Goal: Task Accomplishment & Management: Use online tool/utility

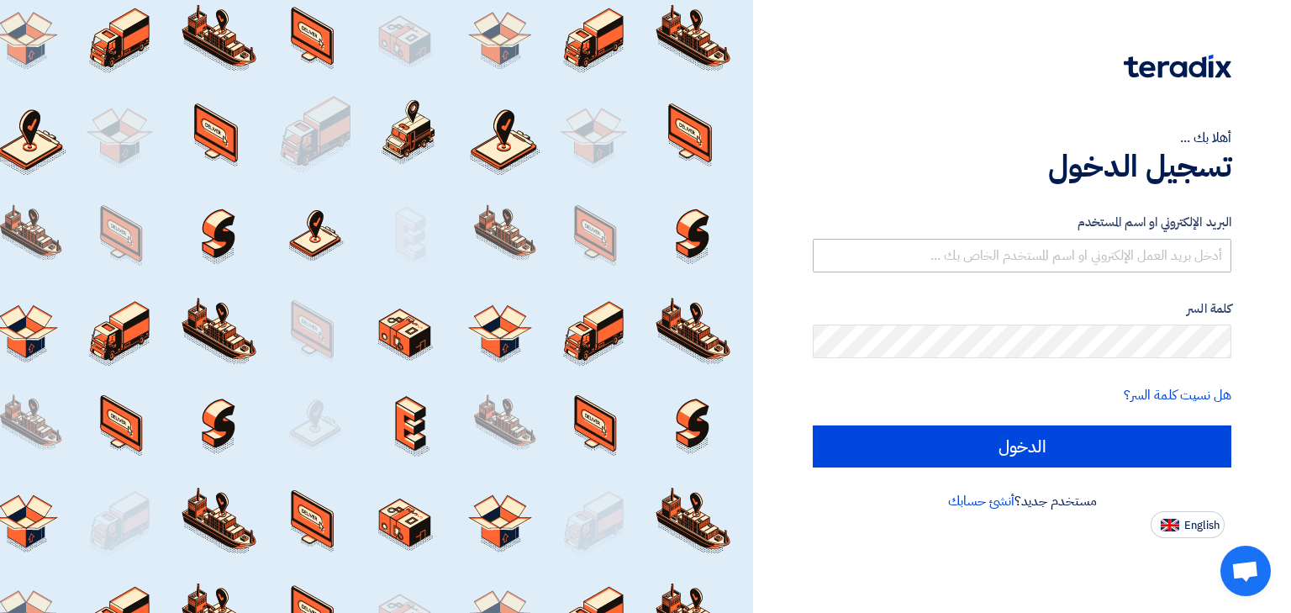
type input "[PERSON_NAME][EMAIL_ADDRESS][DOMAIN_NAME]"
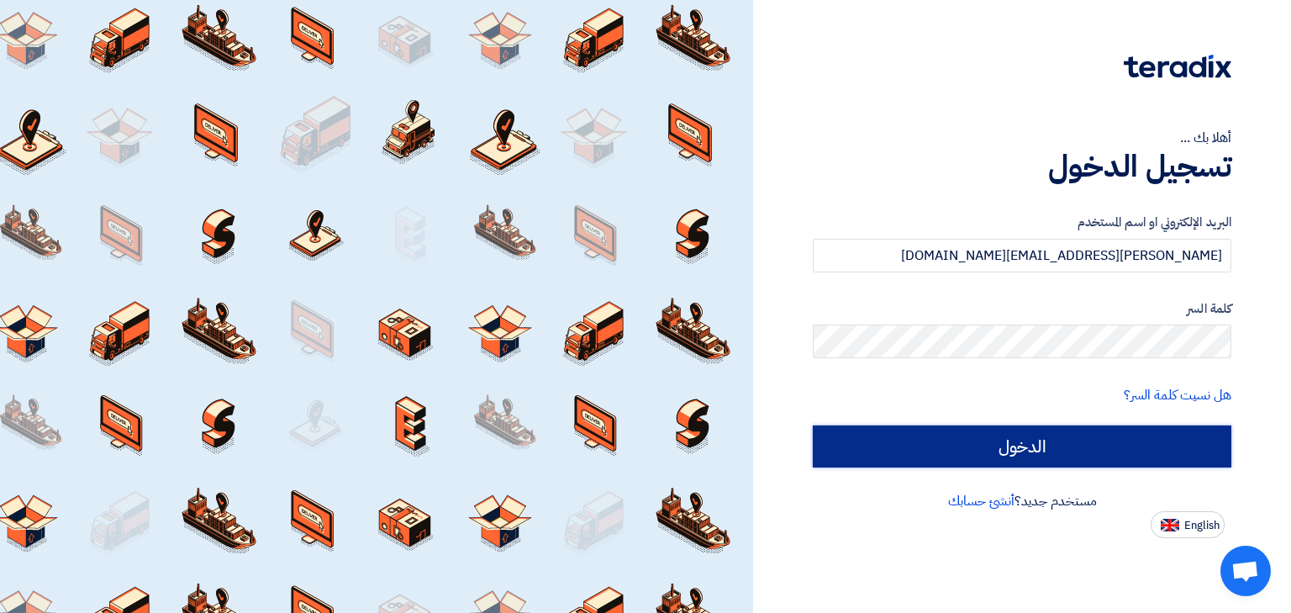
click at [1020, 435] on input "الدخول" at bounding box center [1022, 446] width 419 height 42
type input "Sign in"
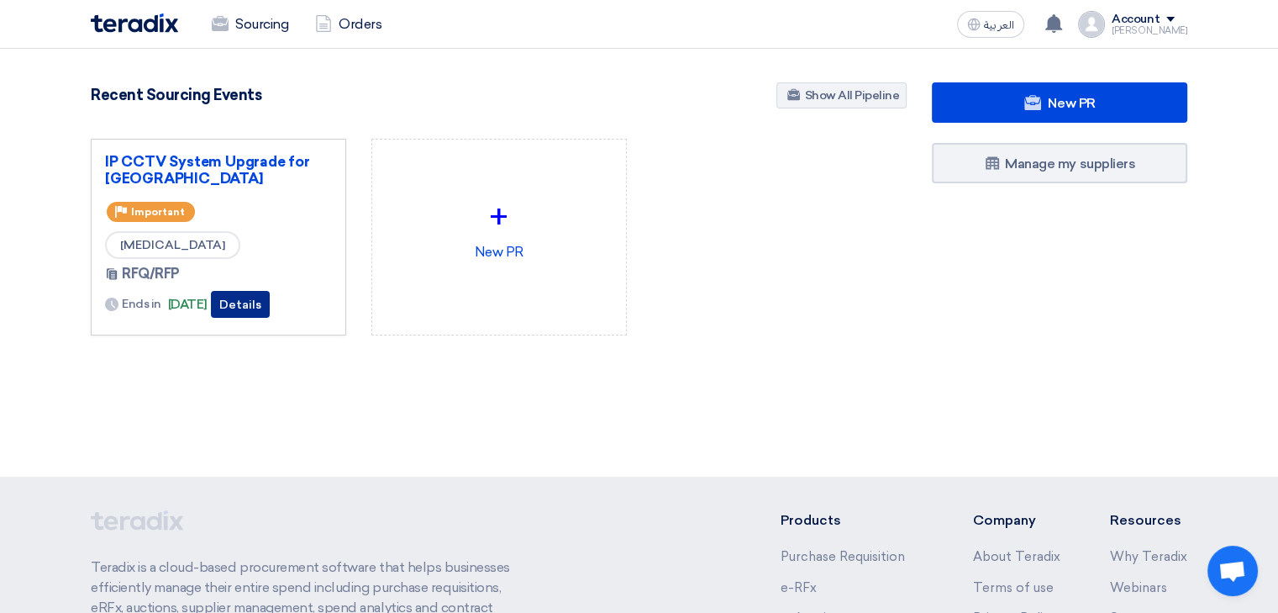
click at [265, 311] on button "Details" at bounding box center [240, 304] width 59 height 27
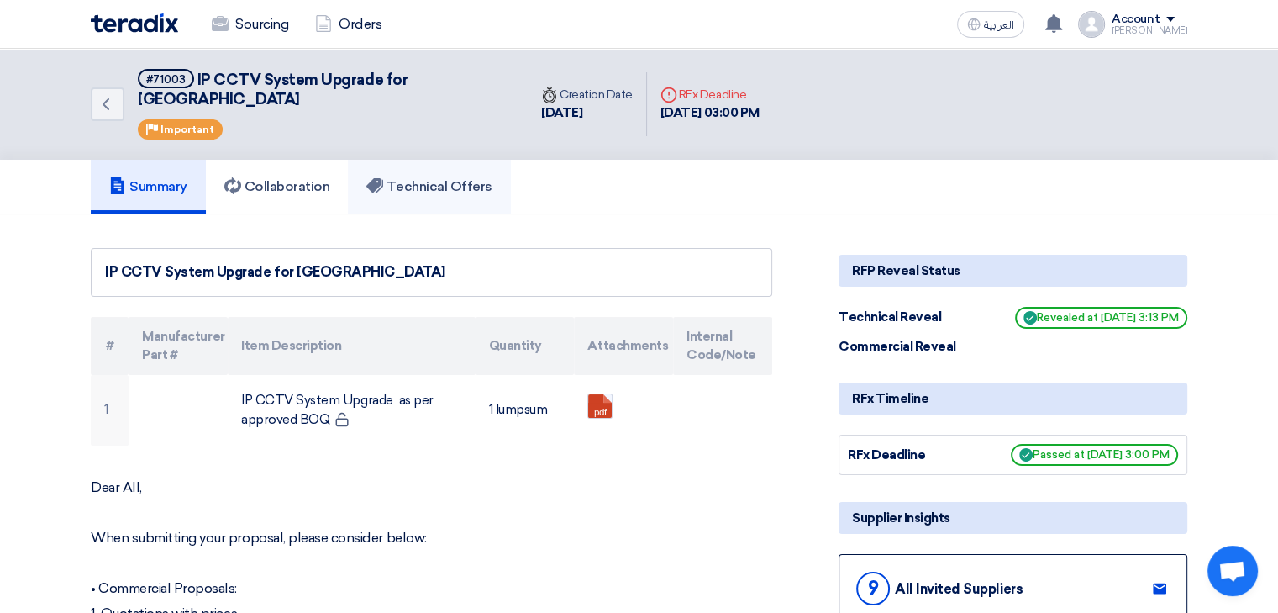
click at [402, 160] on link "Technical Offers" at bounding box center [429, 187] width 162 height 54
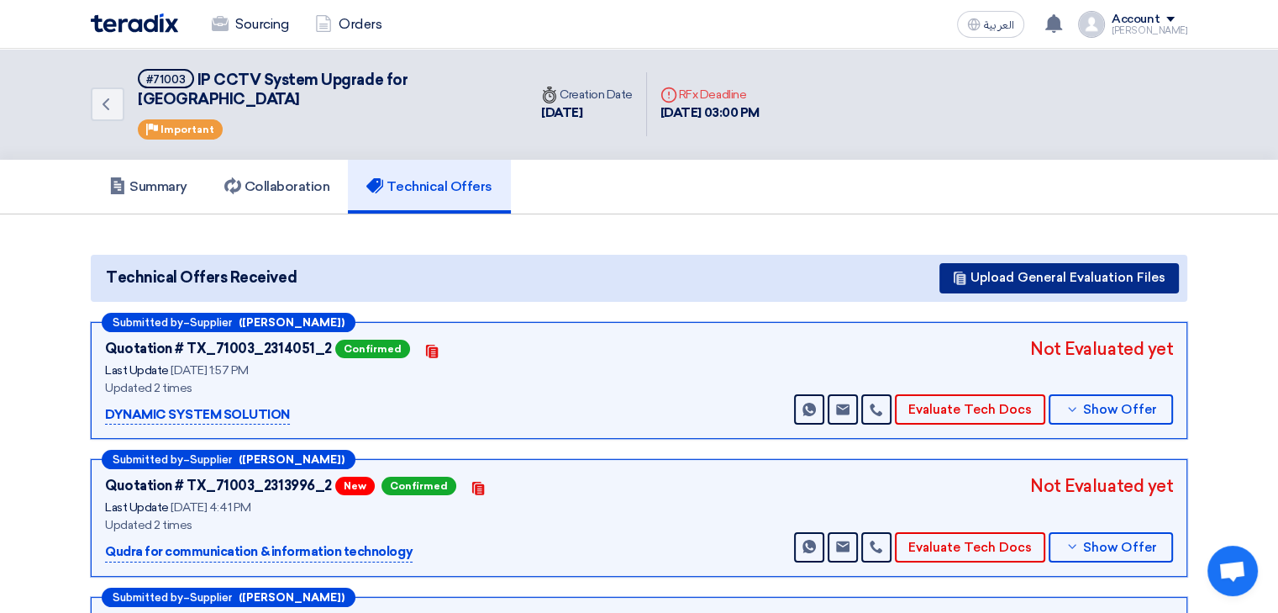
click at [1056, 263] on button "Upload General Evaluation Files" at bounding box center [1060, 278] width 240 height 30
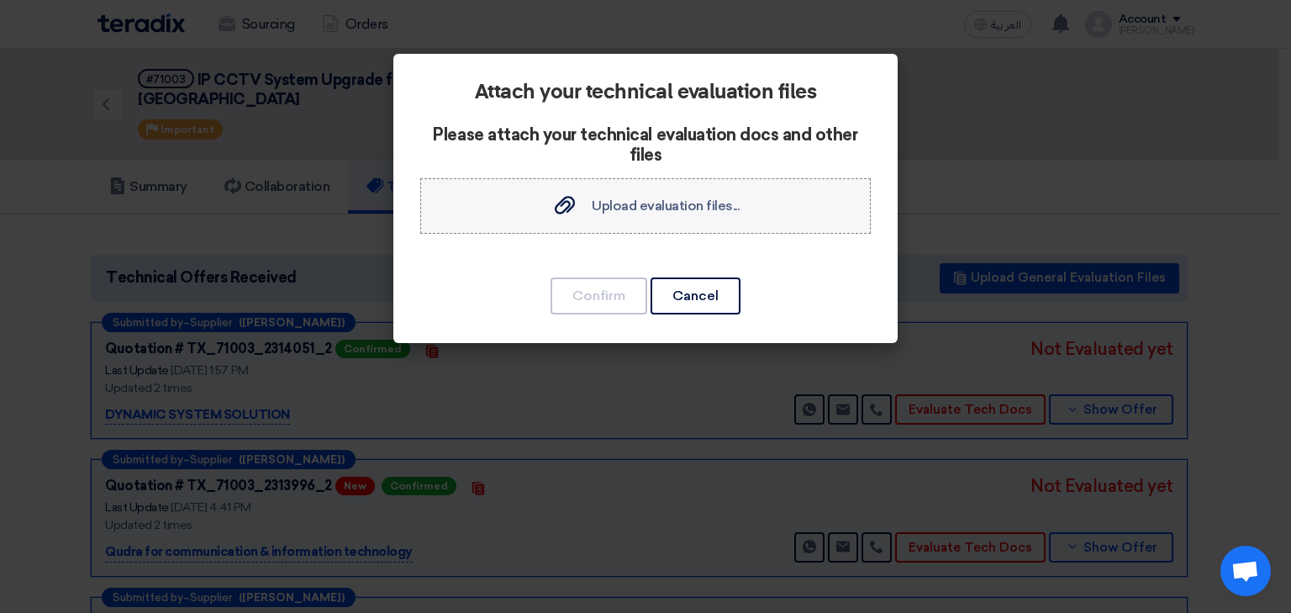
click at [598, 204] on span "Upload evaluation files..." at bounding box center [666, 206] width 148 height 16
click at [0, 0] on input "Upload evaluation files... Upload evaluation files..." at bounding box center [0, 0] width 0 height 0
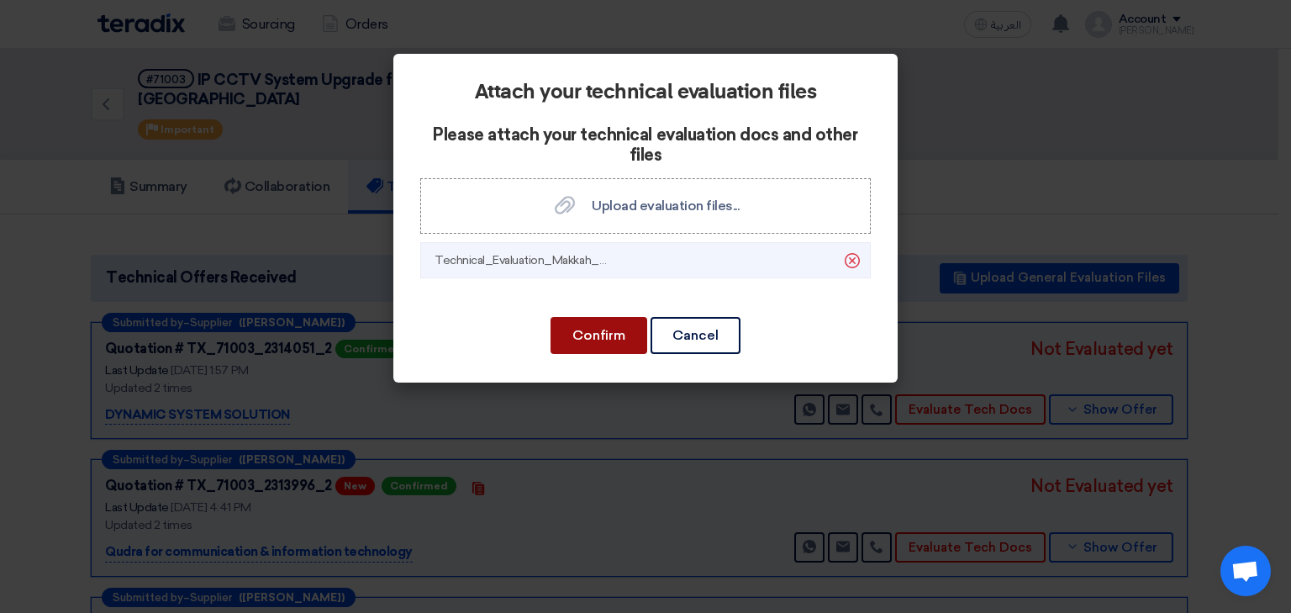
click at [619, 333] on button "Confirm" at bounding box center [599, 335] width 97 height 37
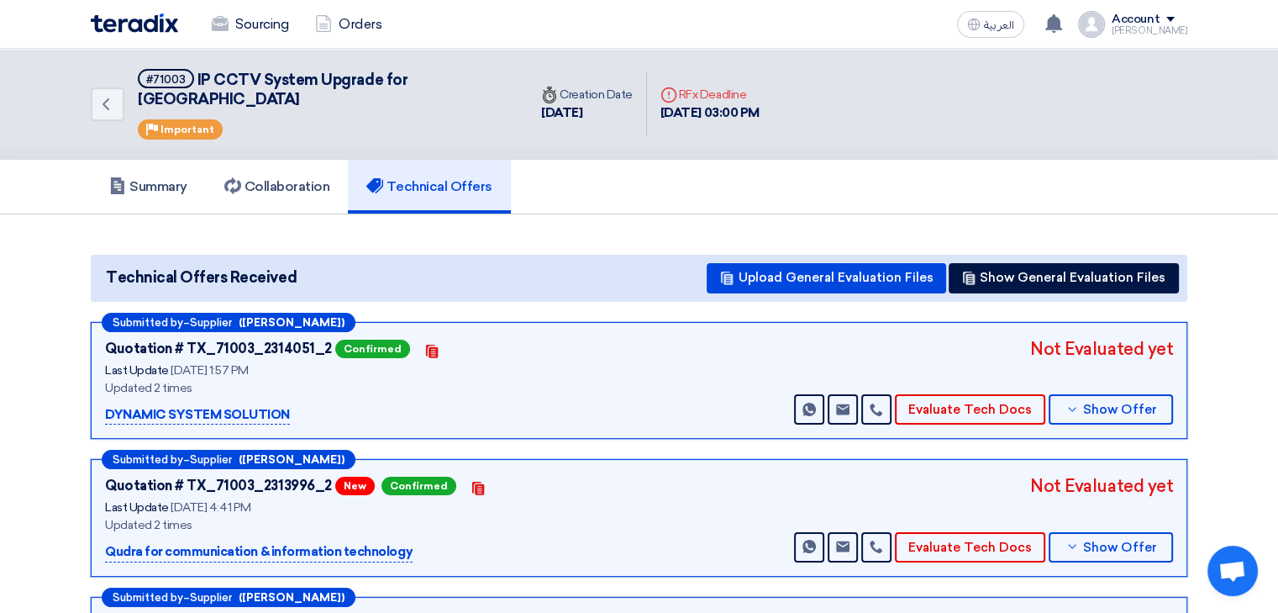
scroll to position [84, 0]
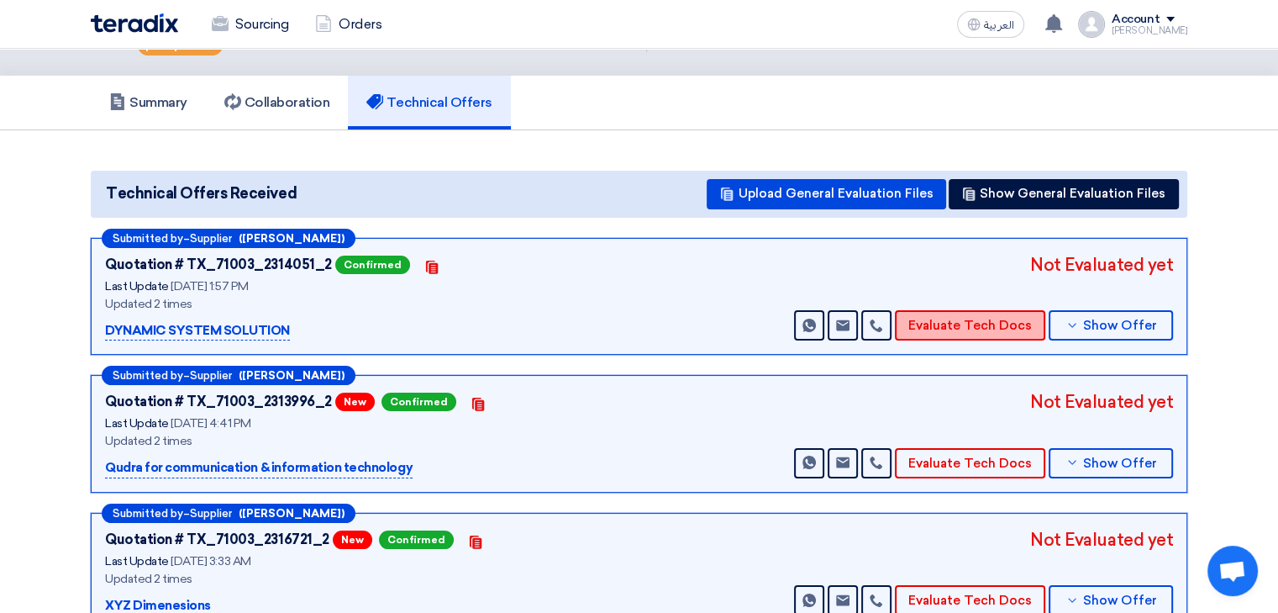
click at [983, 310] on button "Evaluate Tech Docs" at bounding box center [970, 325] width 150 height 30
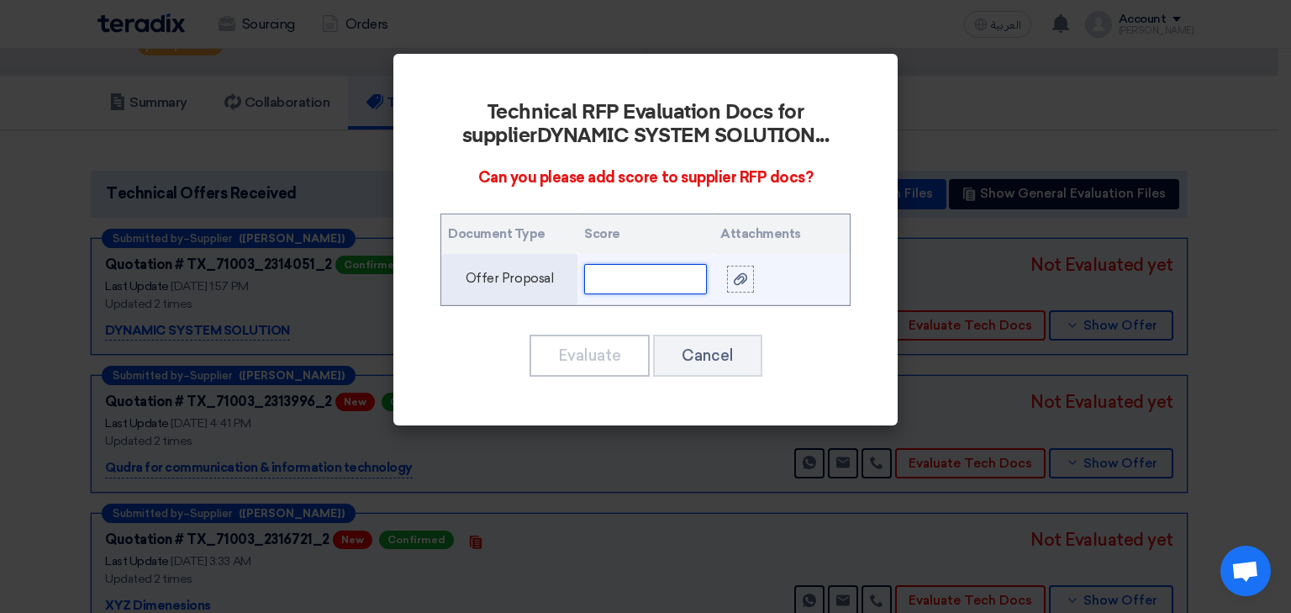
click at [631, 276] on input "text" at bounding box center [645, 279] width 123 height 30
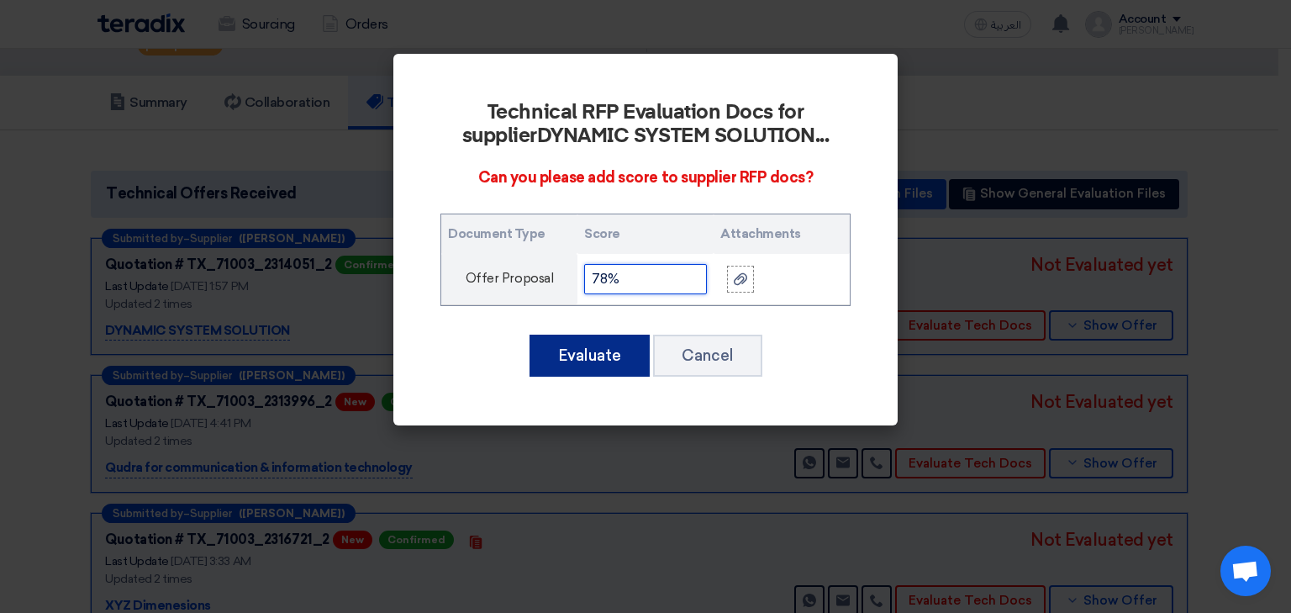
type input "78%"
click at [575, 349] on button "Evaluate" at bounding box center [590, 356] width 120 height 42
click at [604, 361] on button "Evaluate" at bounding box center [590, 356] width 120 height 42
click at [593, 344] on button "Evaluate" at bounding box center [590, 356] width 120 height 42
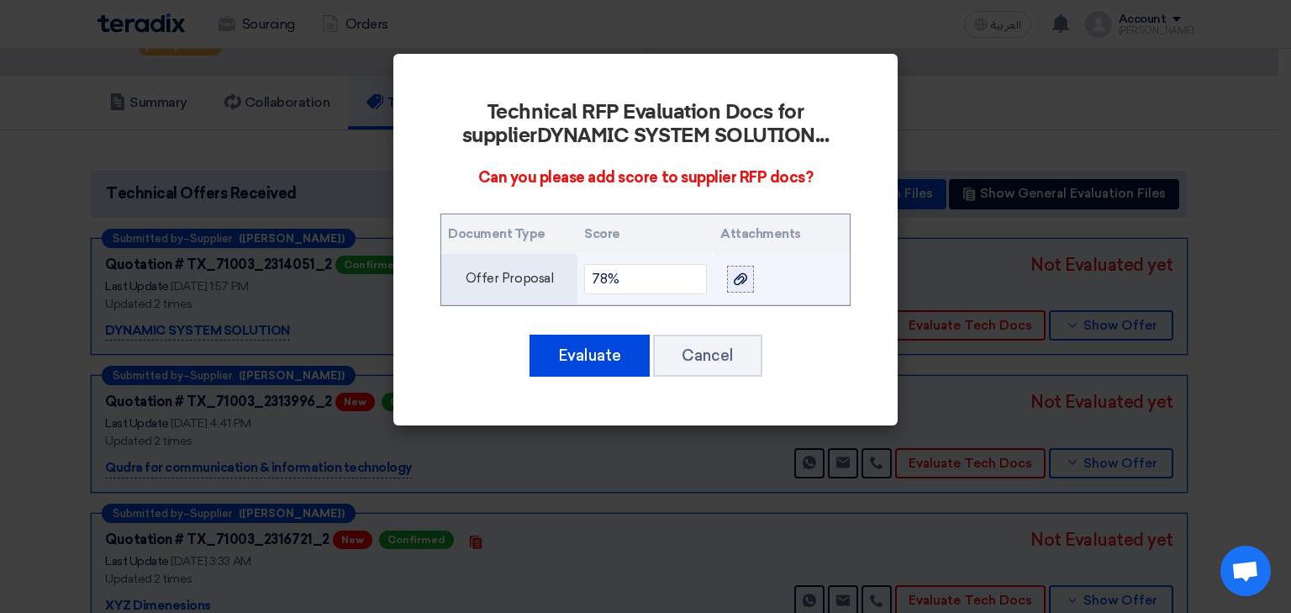
click at [744, 287] on div at bounding box center [740, 278] width 17 height 19
click at [0, 0] on input "file" at bounding box center [0, 0] width 0 height 0
click at [737, 280] on icon at bounding box center [740, 278] width 13 height 13
click at [0, 0] on input "file" at bounding box center [0, 0] width 0 height 0
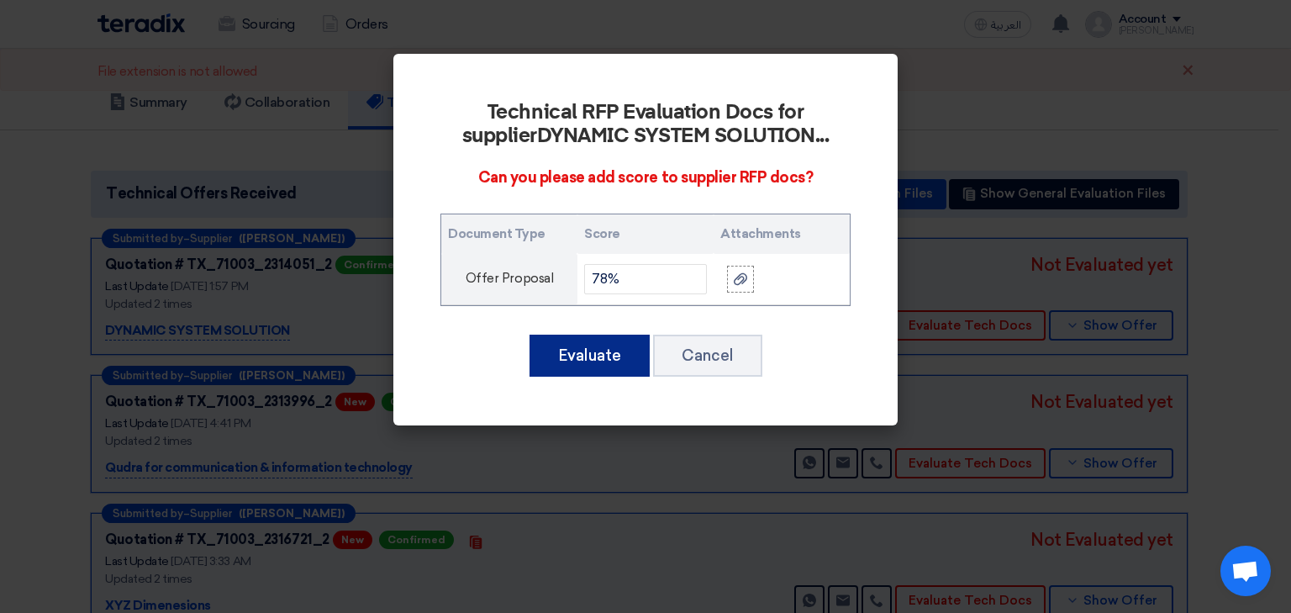
click at [600, 362] on button "Evaluate" at bounding box center [590, 356] width 120 height 42
click at [578, 366] on button "Evaluate" at bounding box center [590, 356] width 120 height 42
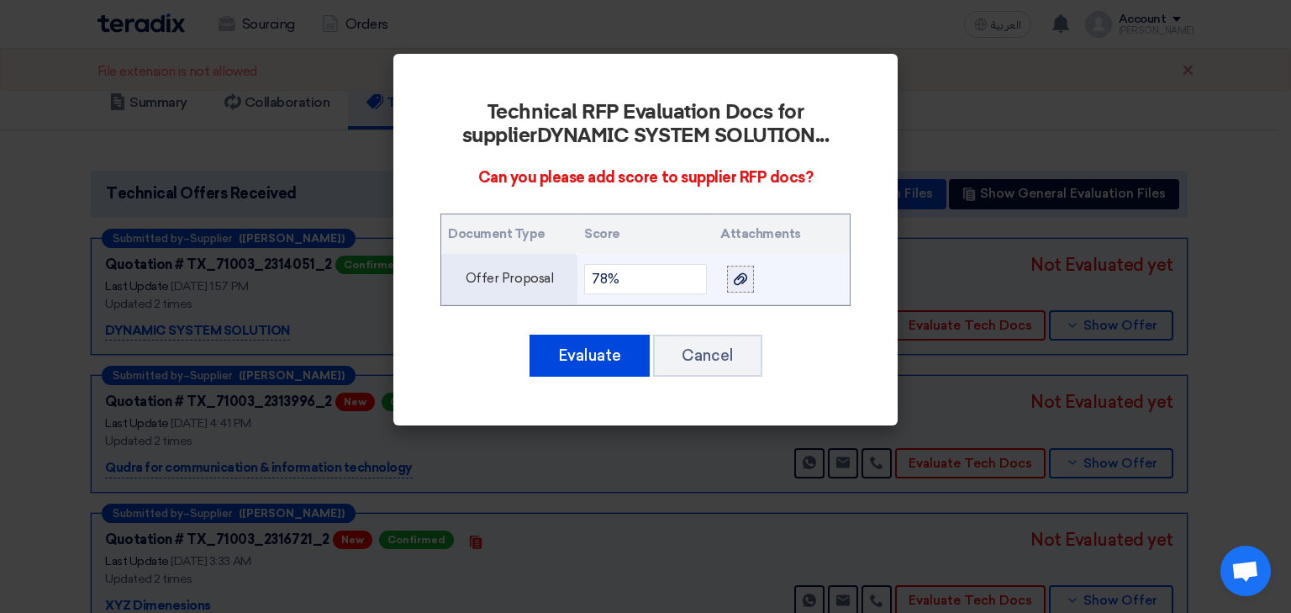
click at [734, 270] on div at bounding box center [740, 278] width 17 height 19
click at [0, 0] on input "file" at bounding box center [0, 0] width 0 height 0
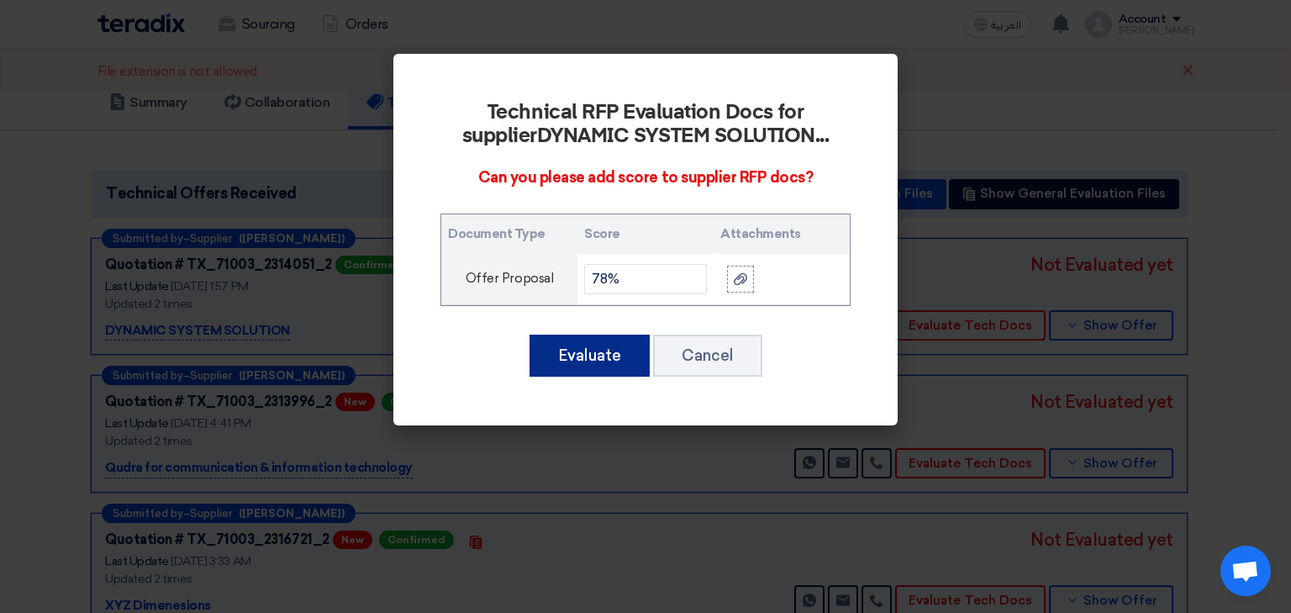
click at [560, 337] on button "Evaluate" at bounding box center [590, 356] width 120 height 42
click at [566, 345] on button "Evaluate" at bounding box center [590, 356] width 120 height 42
click at [590, 358] on button "Evaluate" at bounding box center [590, 356] width 120 height 42
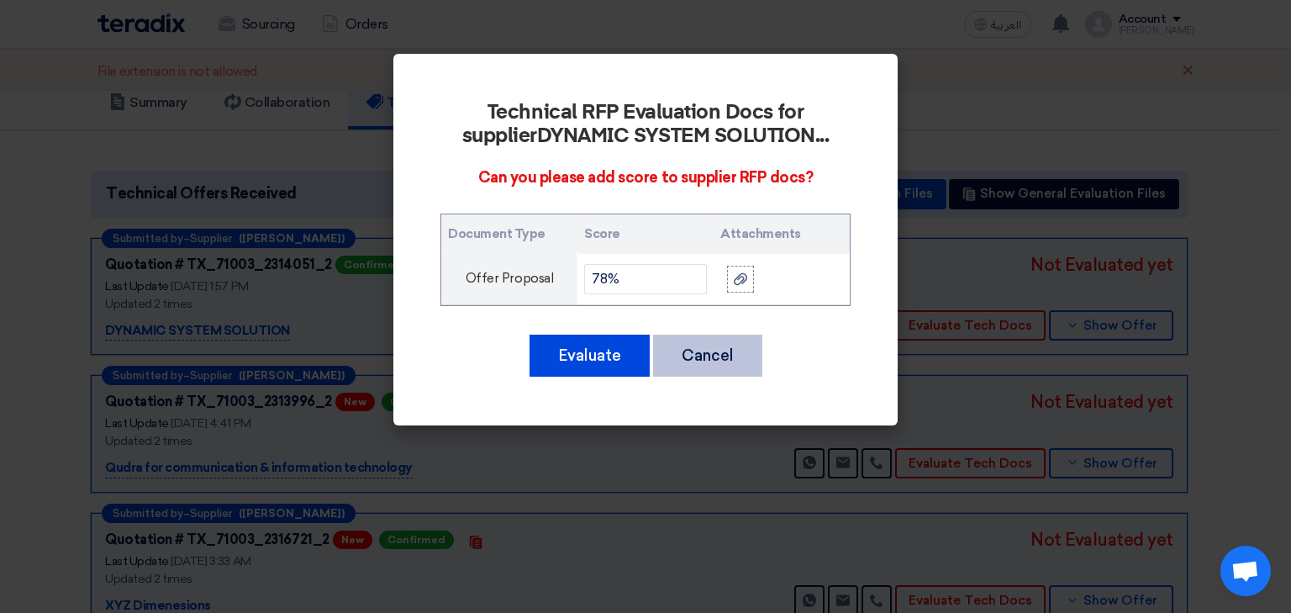
click at [729, 371] on button "Cancel" at bounding box center [707, 356] width 109 height 42
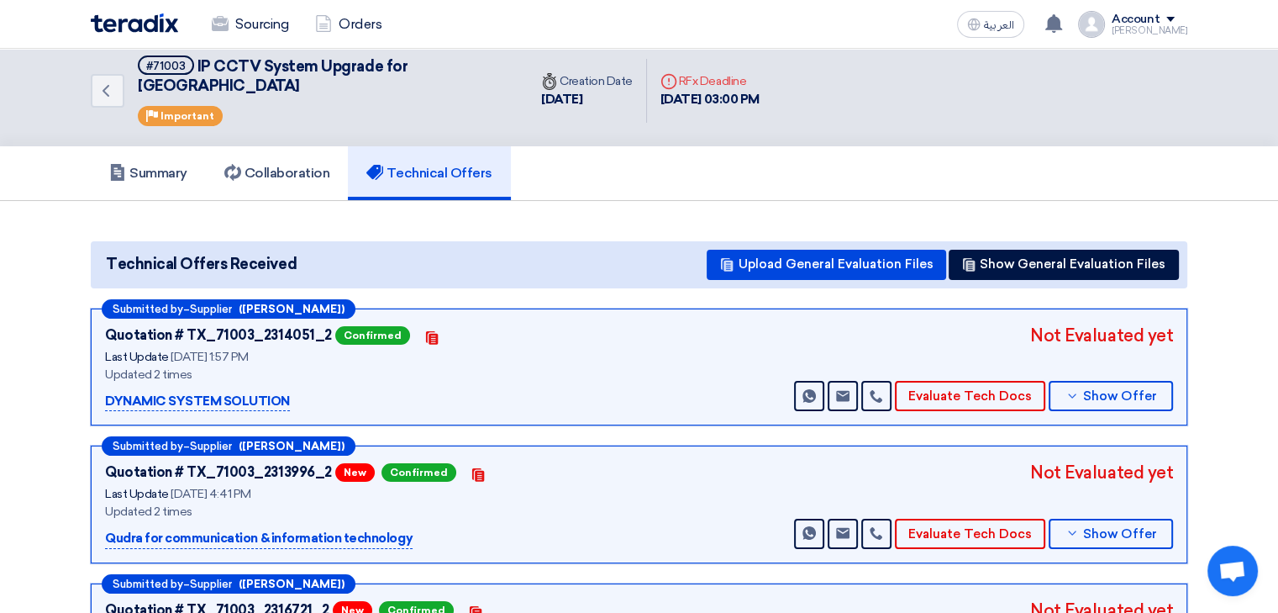
scroll to position [0, 0]
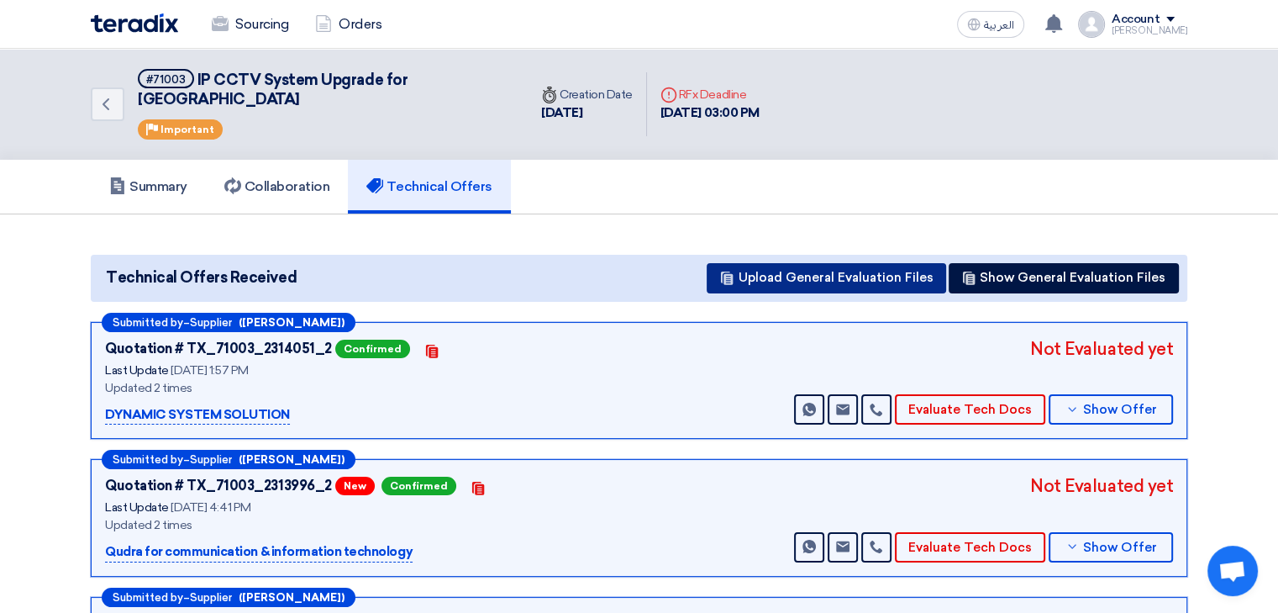
click at [849, 263] on button "Upload General Evaluation Files" at bounding box center [827, 278] width 240 height 30
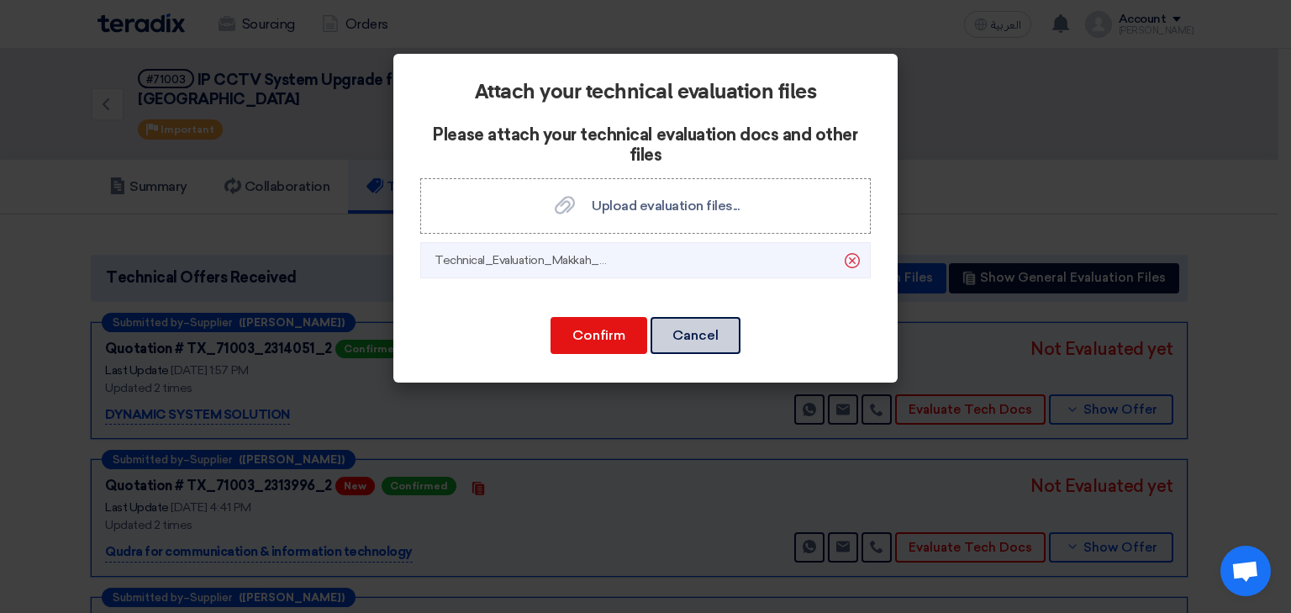
click at [685, 336] on button "Cancel" at bounding box center [696, 335] width 90 height 37
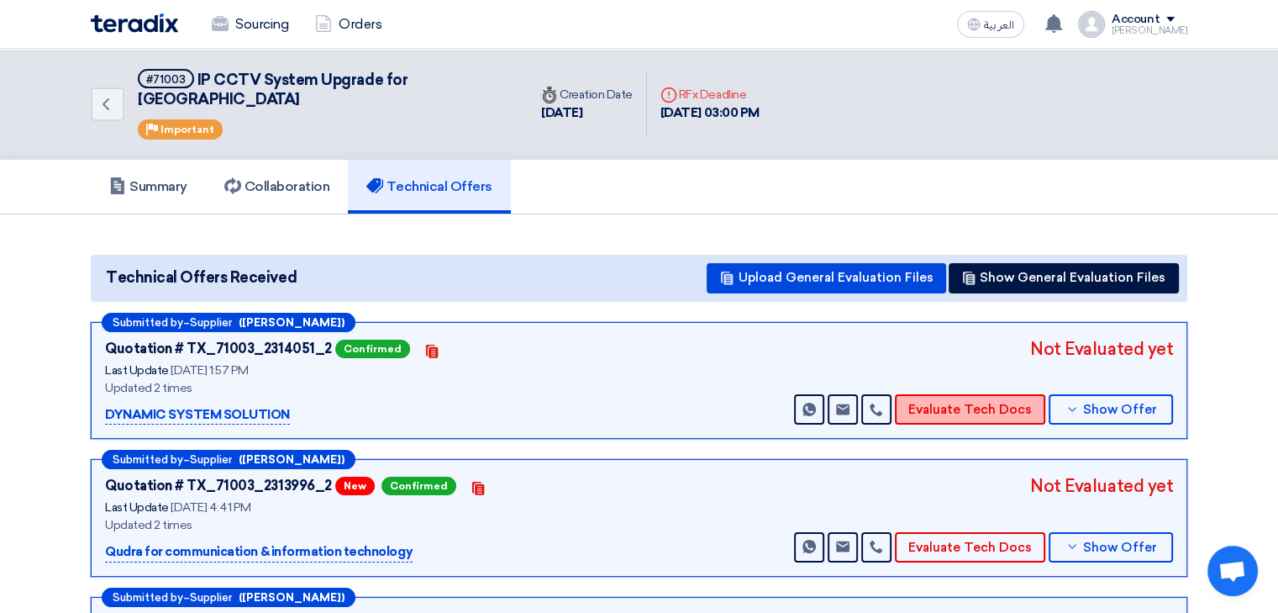
click at [937, 394] on button "Evaluate Tech Docs" at bounding box center [970, 409] width 150 height 30
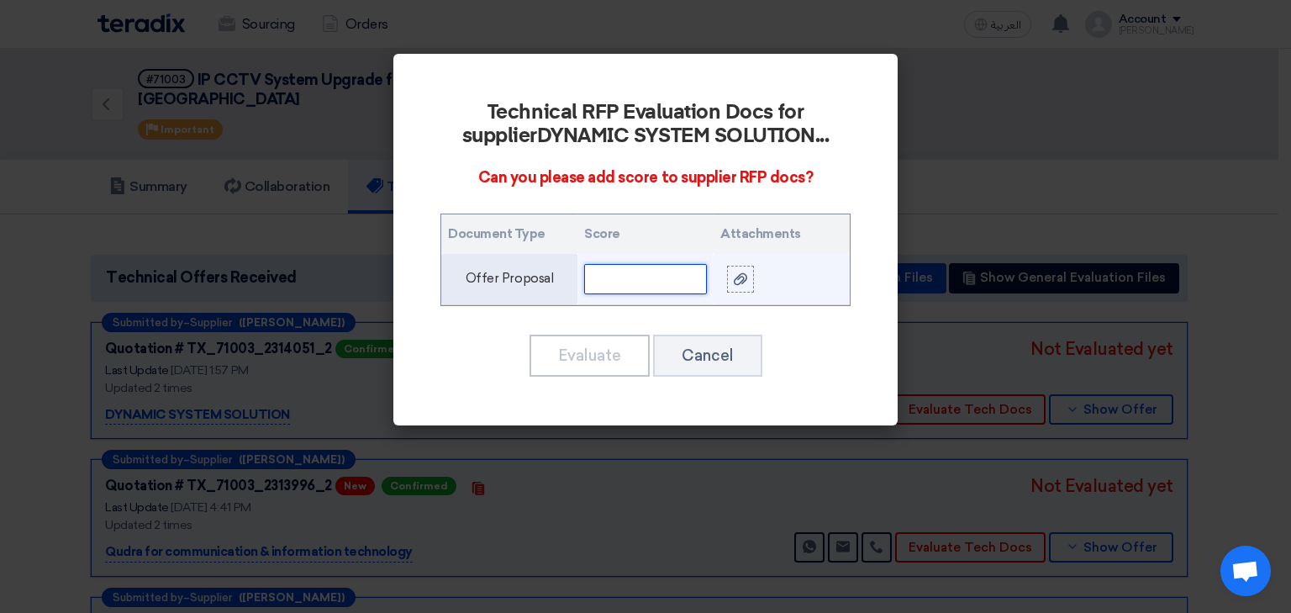
click at [674, 286] on input "text" at bounding box center [645, 279] width 123 height 30
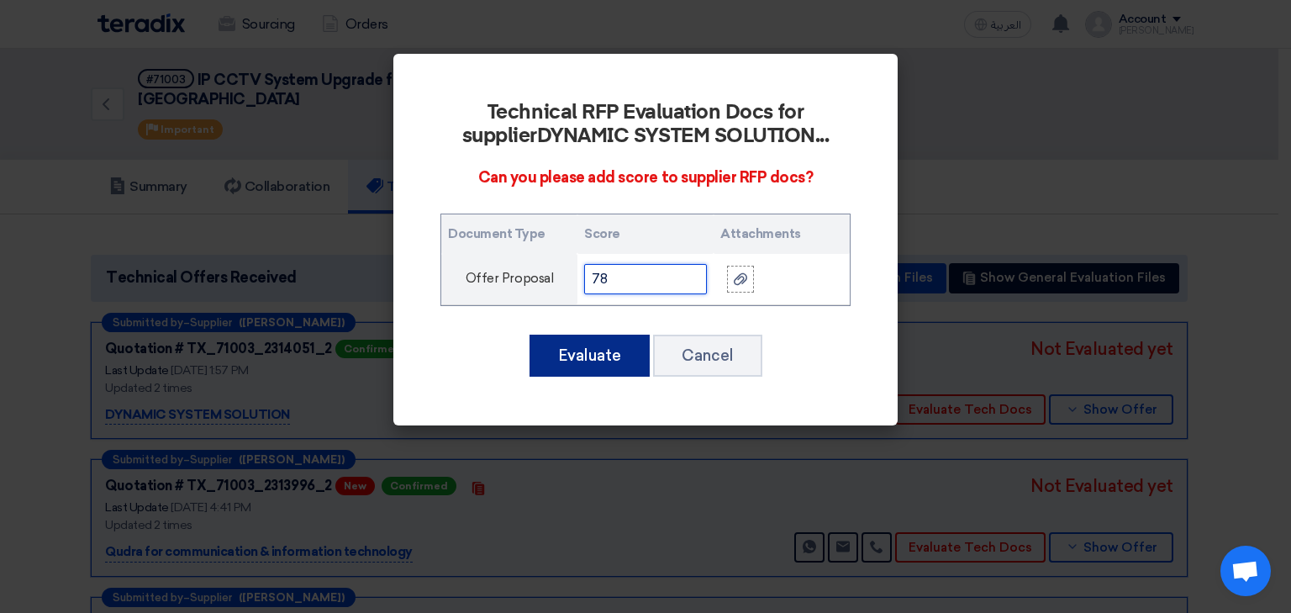
type input "78"
click at [604, 345] on button "Evaluate" at bounding box center [590, 356] width 120 height 42
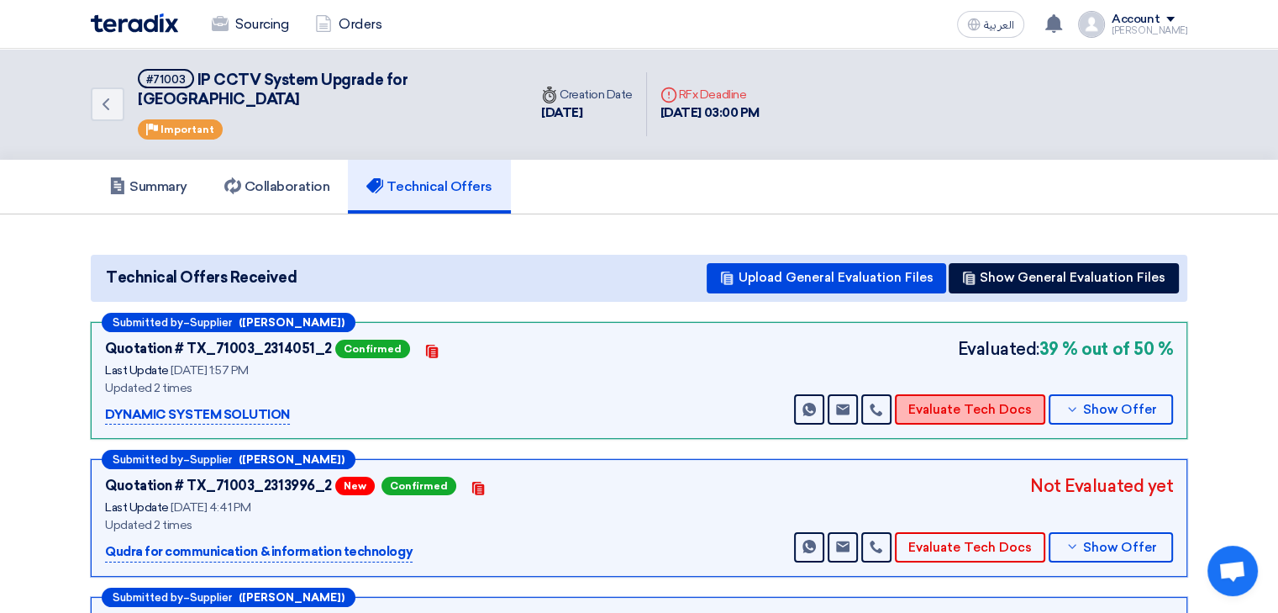
click at [978, 394] on button "Evaluate Tech Docs" at bounding box center [970, 409] width 150 height 30
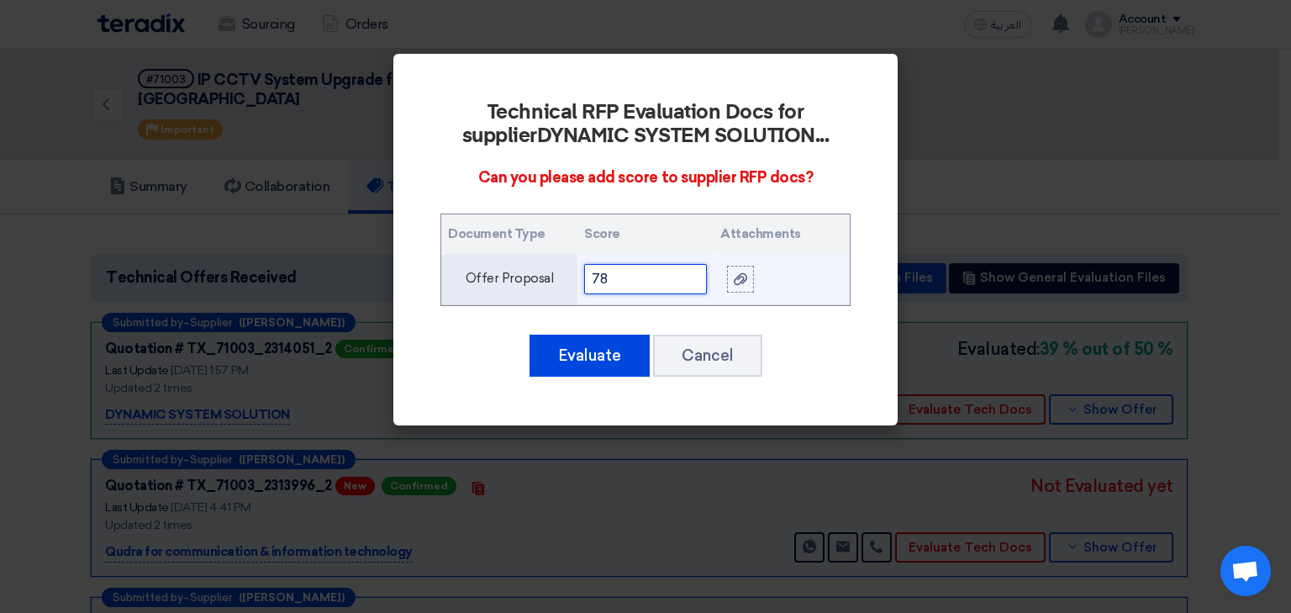
click at [632, 272] on input "78" at bounding box center [645, 279] width 123 height 30
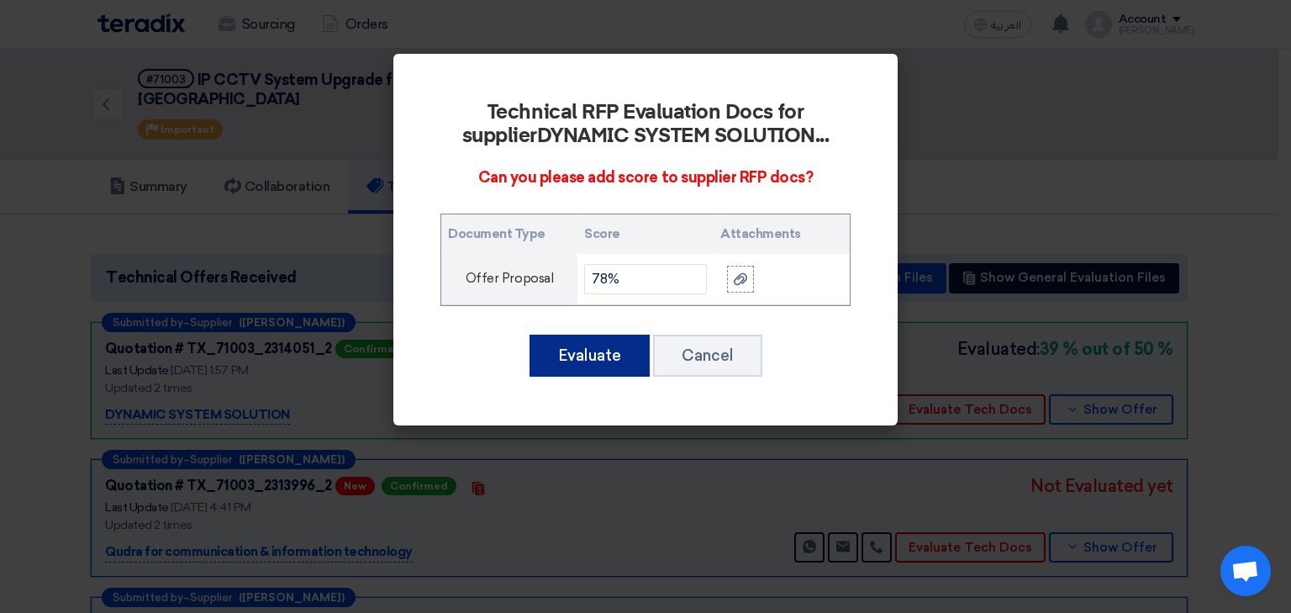
click at [556, 354] on button "Evaluate" at bounding box center [590, 356] width 120 height 42
click at [598, 365] on button "Evaluate" at bounding box center [590, 356] width 120 height 42
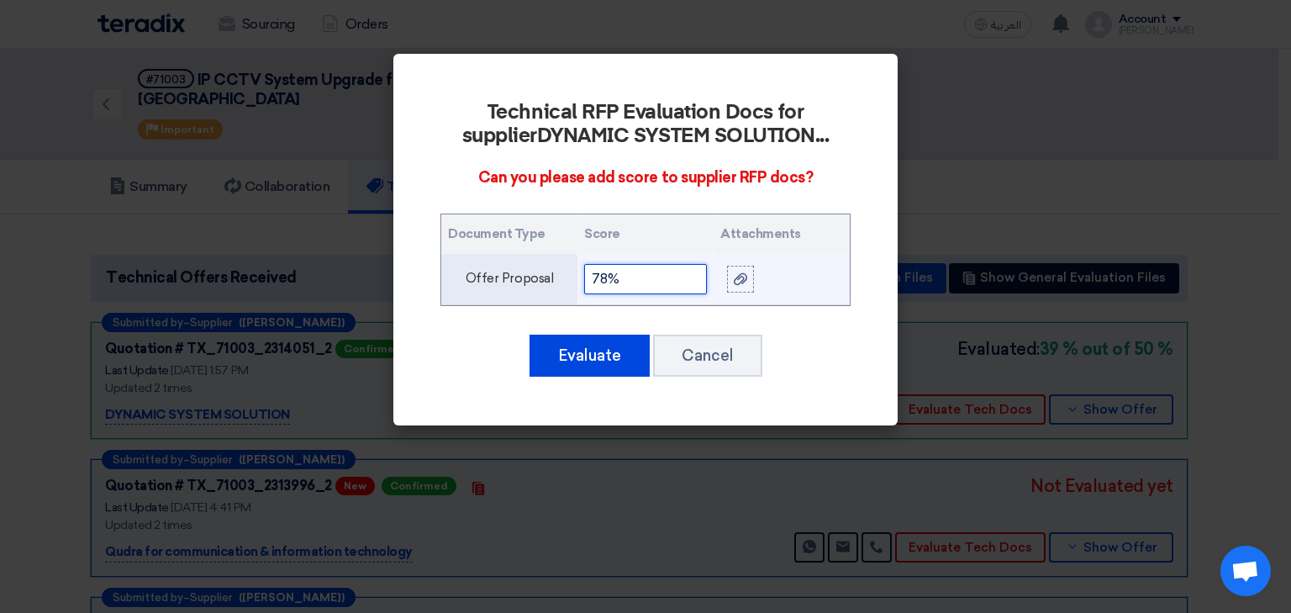
click at [625, 280] on input "78%" at bounding box center [645, 279] width 123 height 30
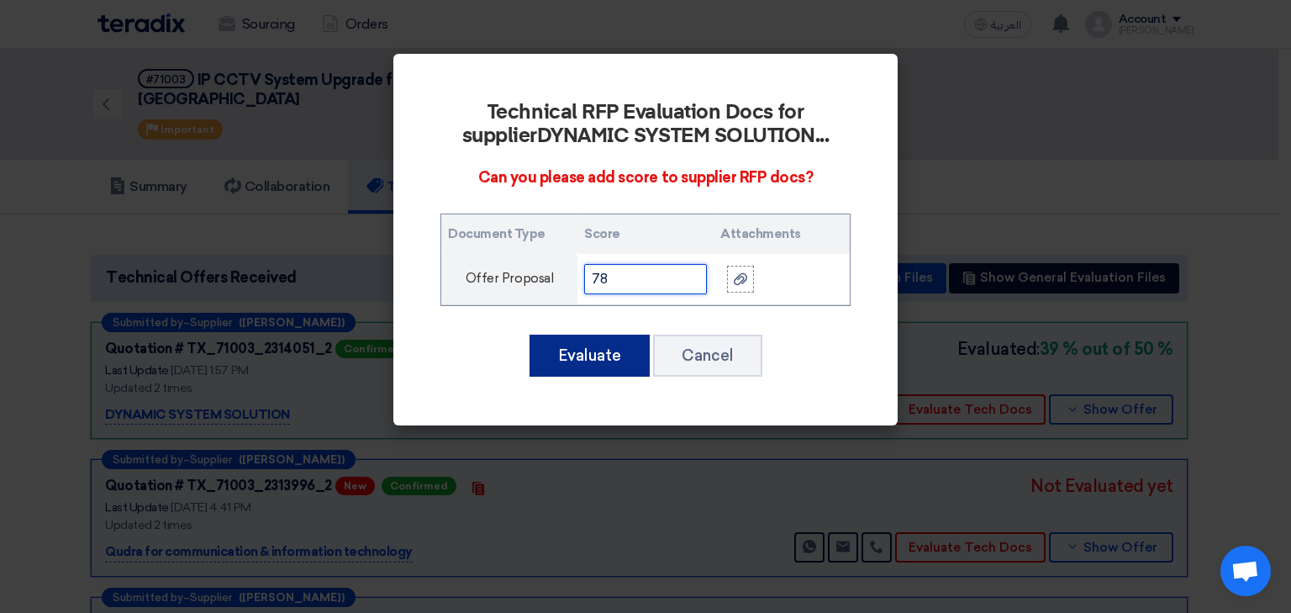
type input "78"
click at [598, 367] on button "Evaluate" at bounding box center [590, 356] width 120 height 42
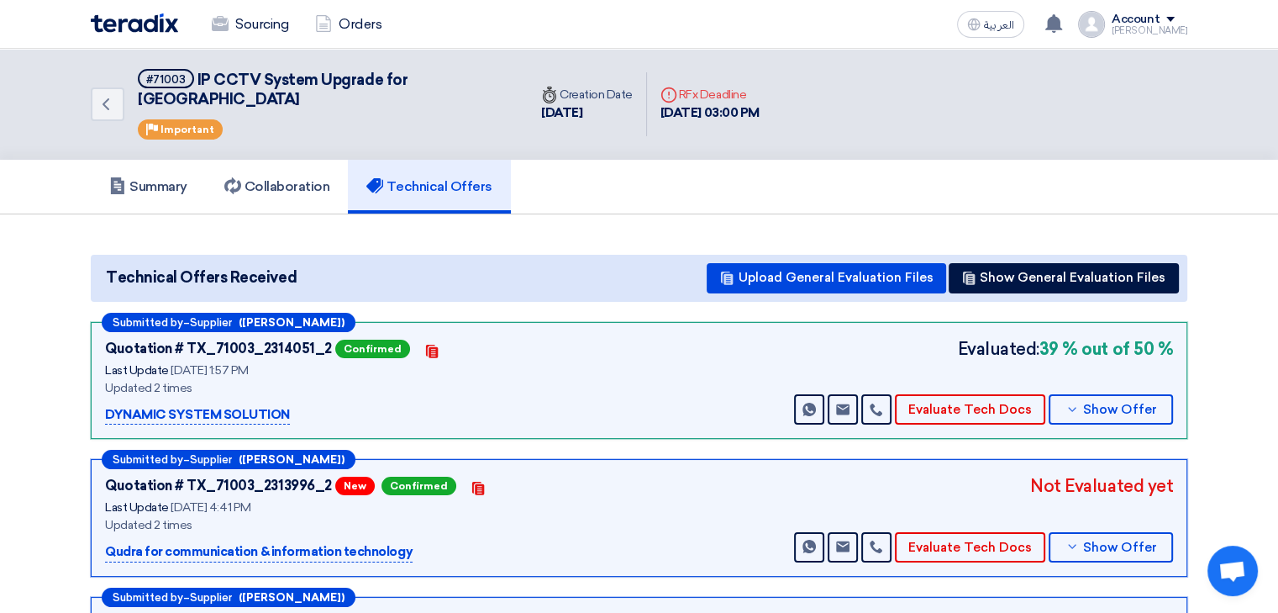
scroll to position [168, 0]
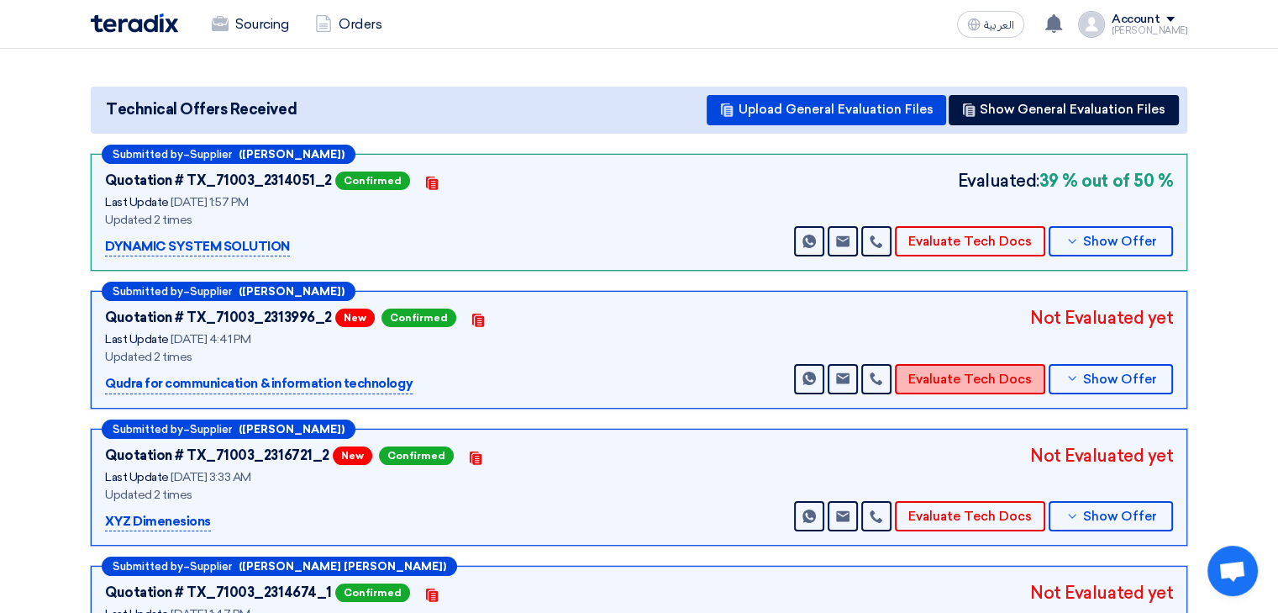
click at [951, 364] on button "Evaluate Tech Docs" at bounding box center [970, 379] width 150 height 30
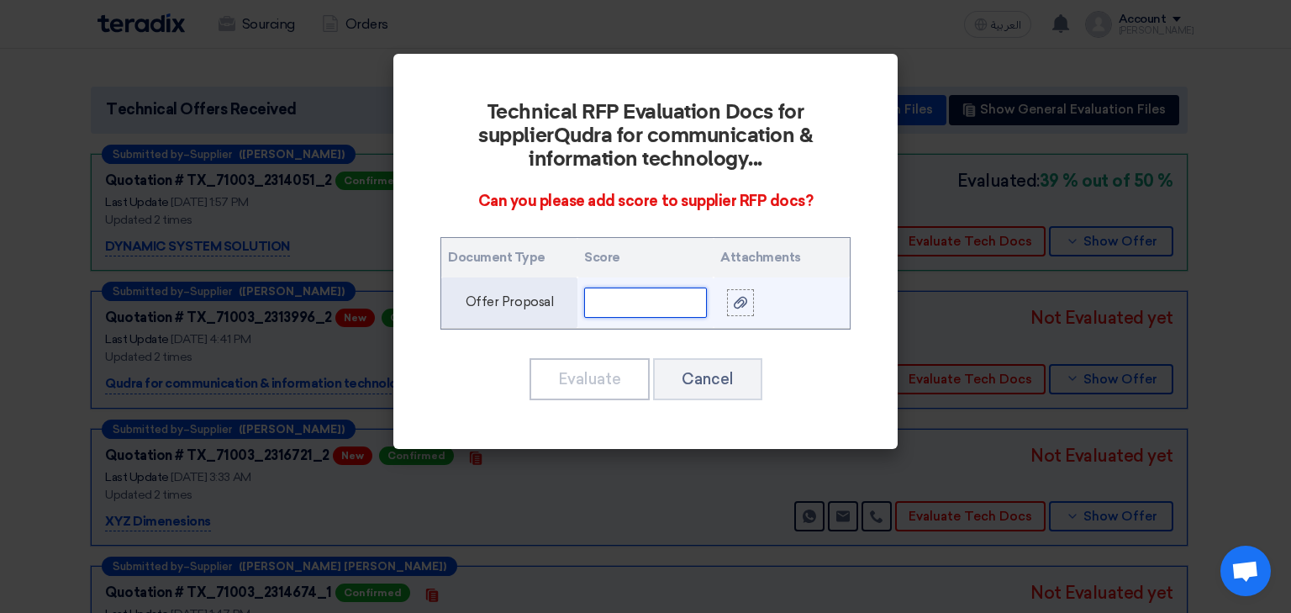
click at [648, 307] on input "text" at bounding box center [645, 302] width 123 height 30
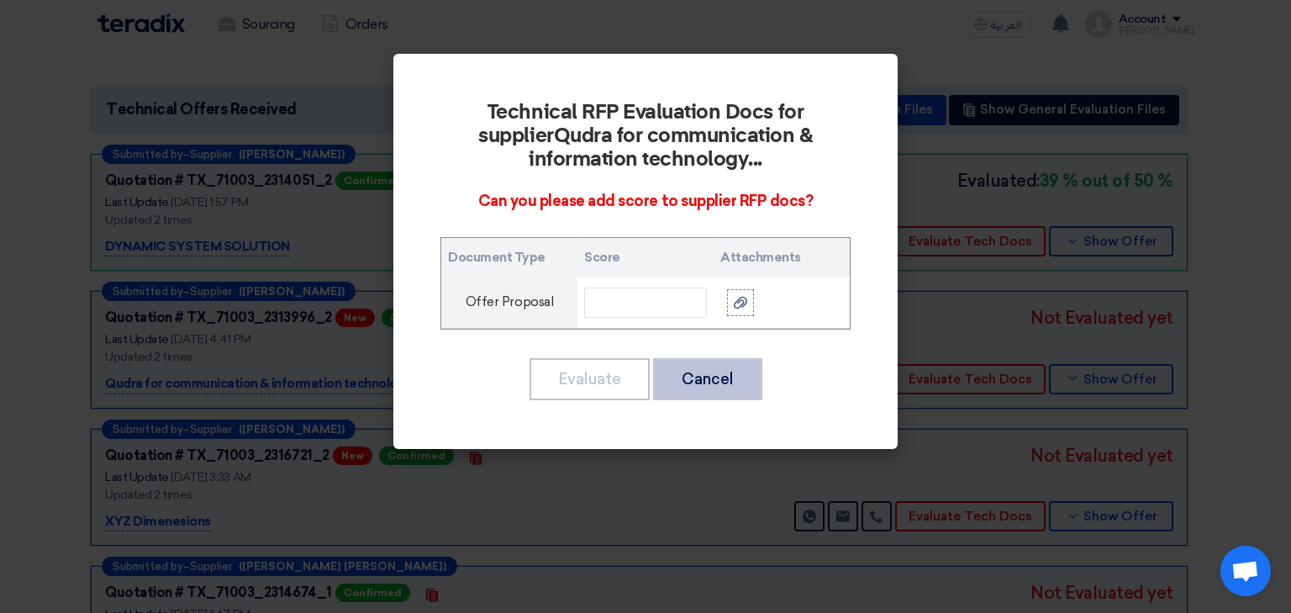
click at [718, 382] on button "Cancel" at bounding box center [707, 379] width 109 height 42
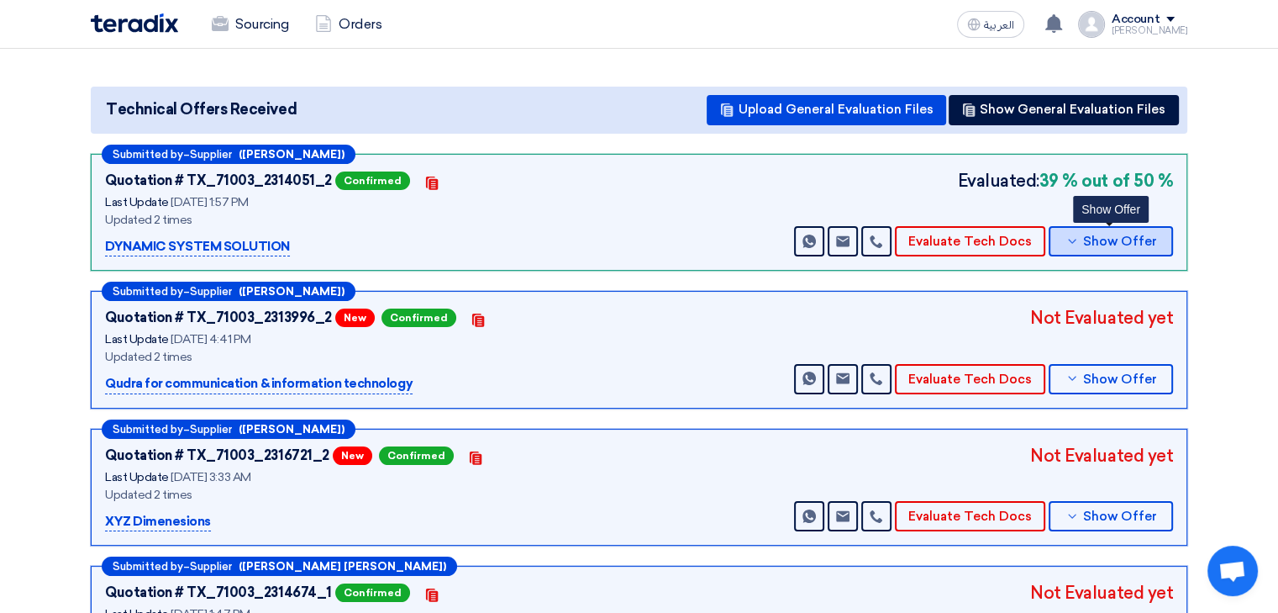
click at [1086, 229] on button "Show Offer" at bounding box center [1111, 241] width 124 height 30
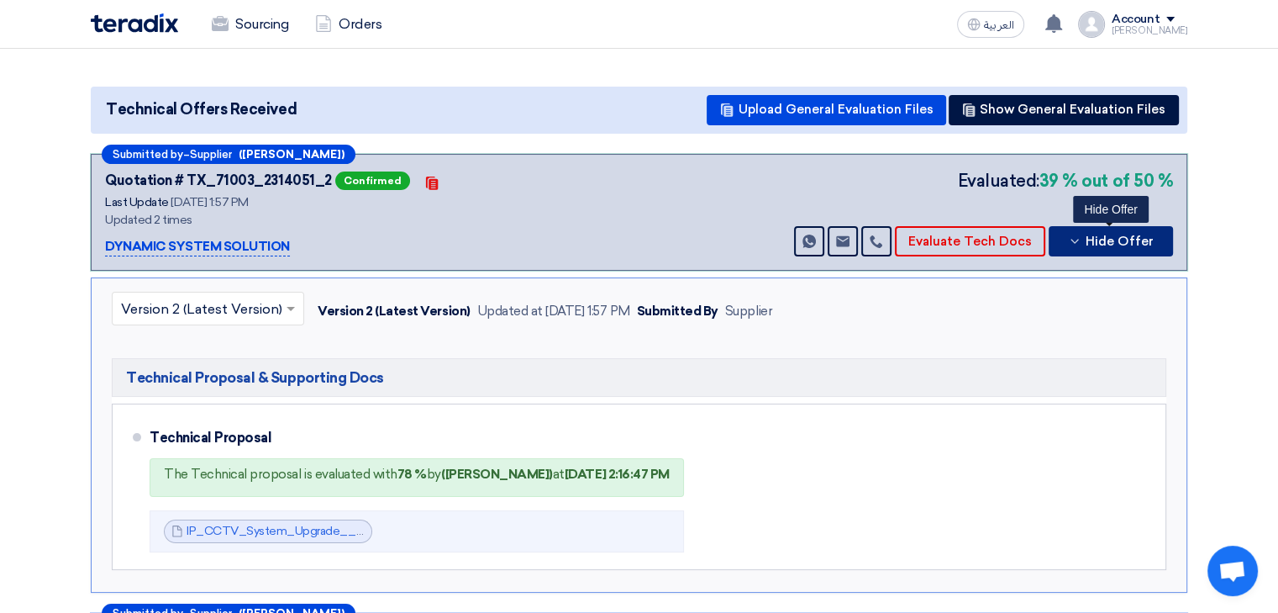
click at [1086, 226] on button "Hide Offer" at bounding box center [1111, 241] width 124 height 30
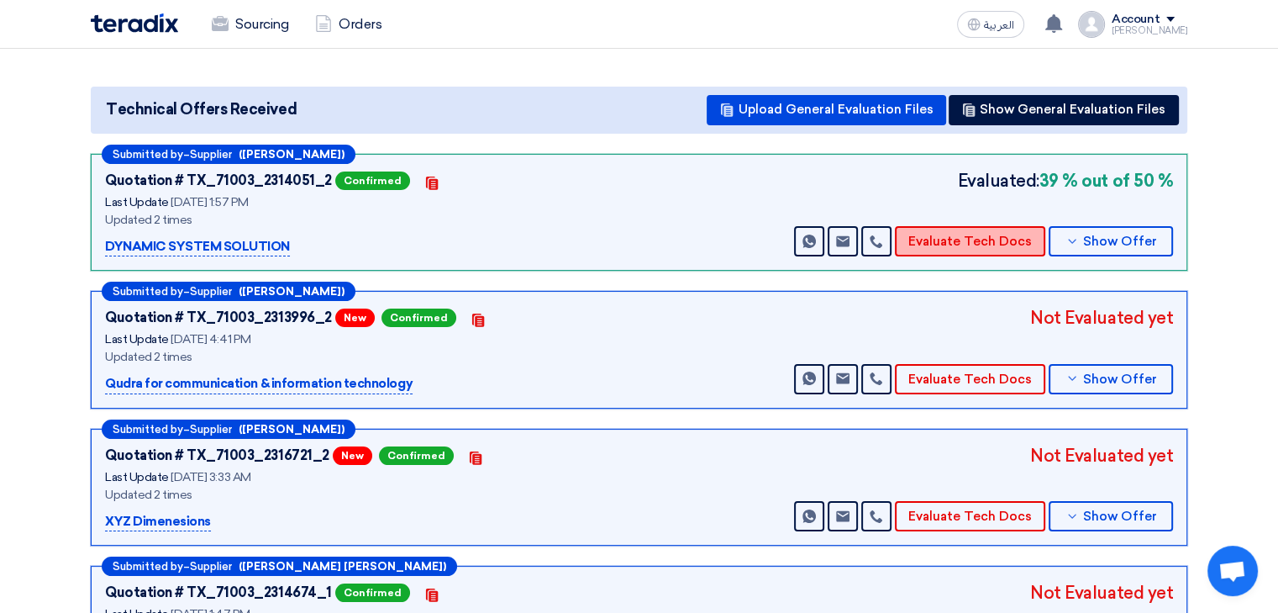
click at [974, 226] on button "Evaluate Tech Docs" at bounding box center [970, 241] width 150 height 30
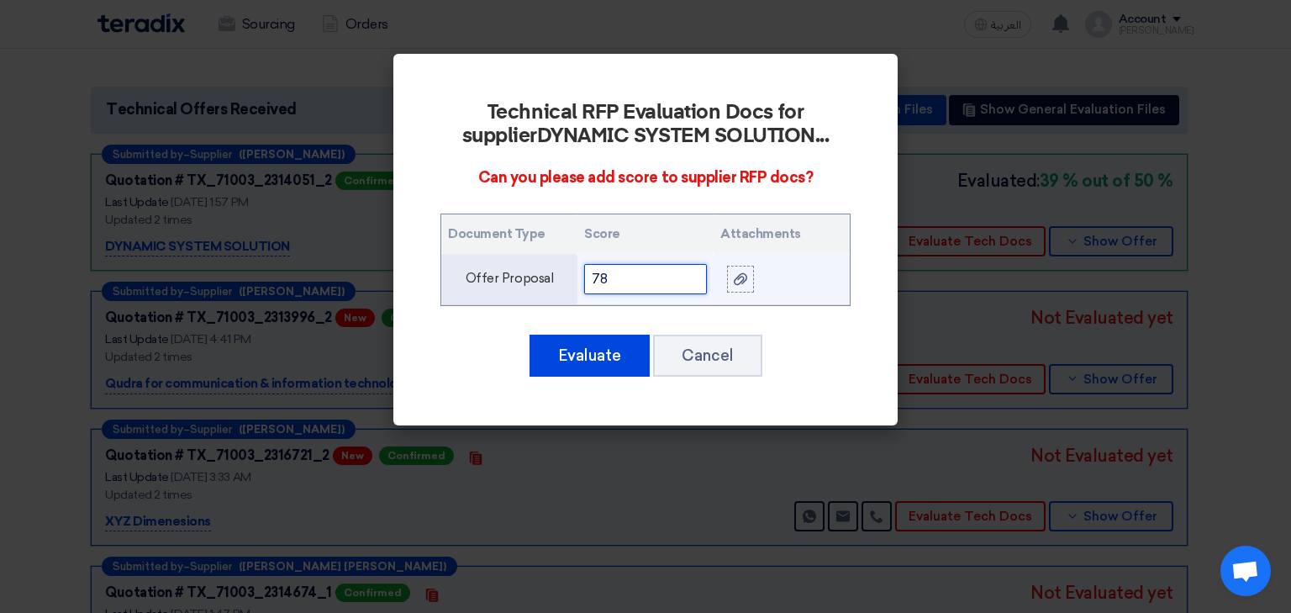
click at [636, 283] on input "78" at bounding box center [645, 279] width 123 height 30
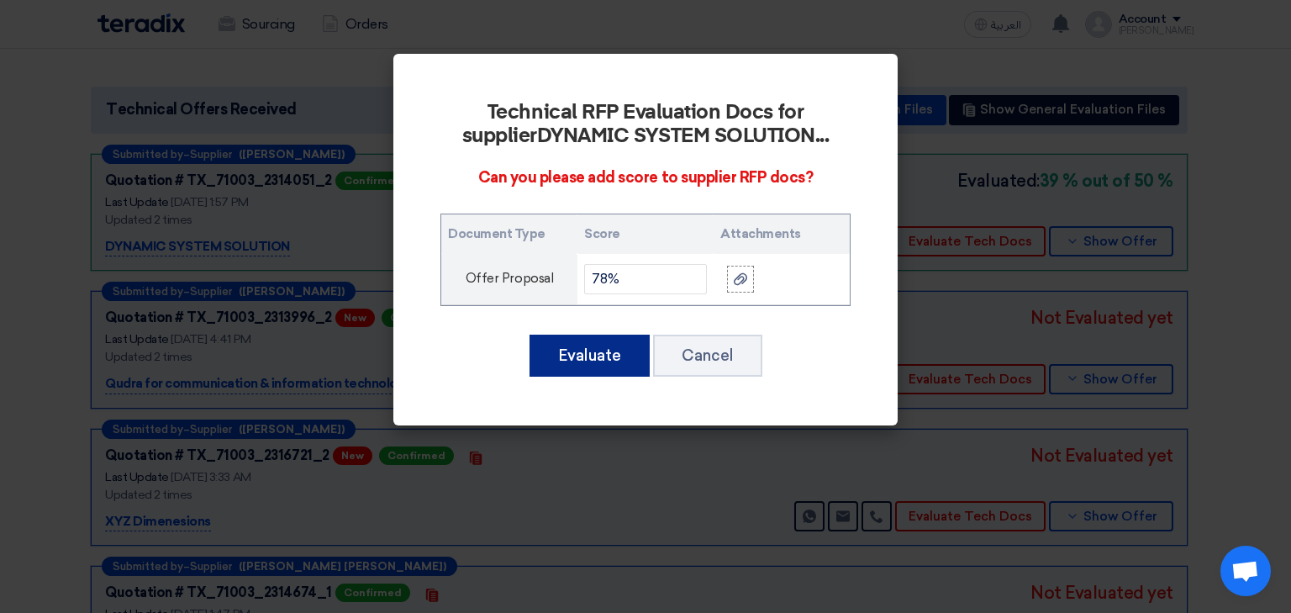
click at [597, 348] on button "Evaluate" at bounding box center [590, 356] width 120 height 42
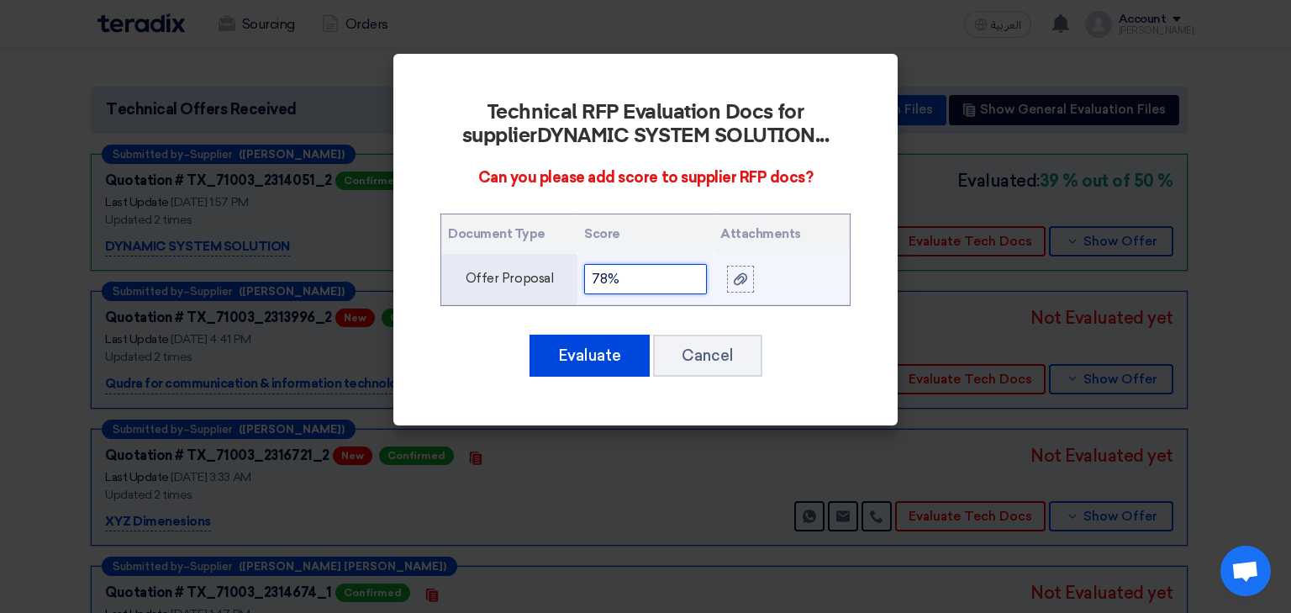
click at [625, 278] on input "78%" at bounding box center [645, 279] width 123 height 30
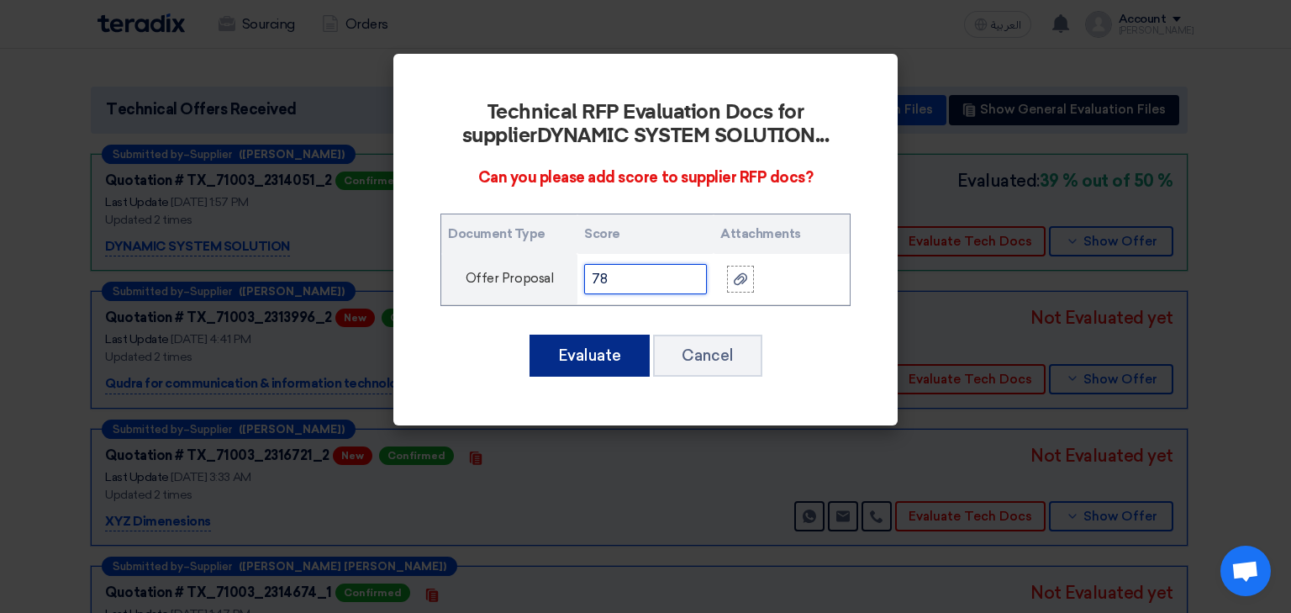
type input "78"
click at [578, 361] on button "Evaluate" at bounding box center [590, 356] width 120 height 42
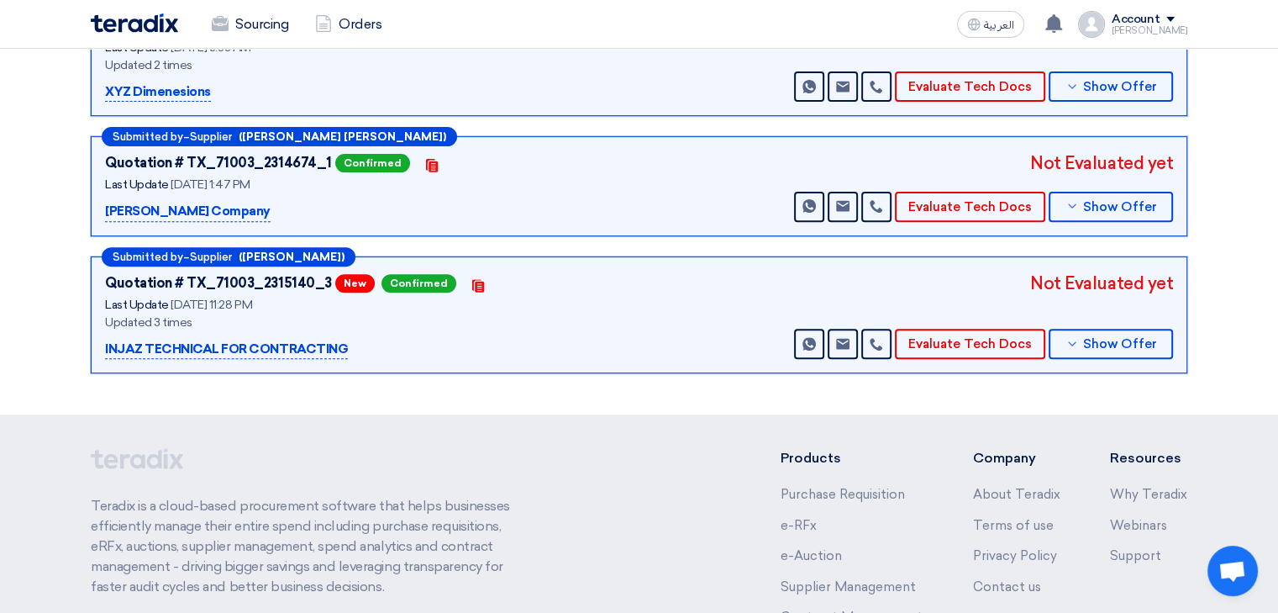
scroll to position [598, 0]
click at [1261, 481] on footer "Teradix is a cloud-based procurement software that helps businesses efficiently…" at bounding box center [639, 604] width 1278 height 381
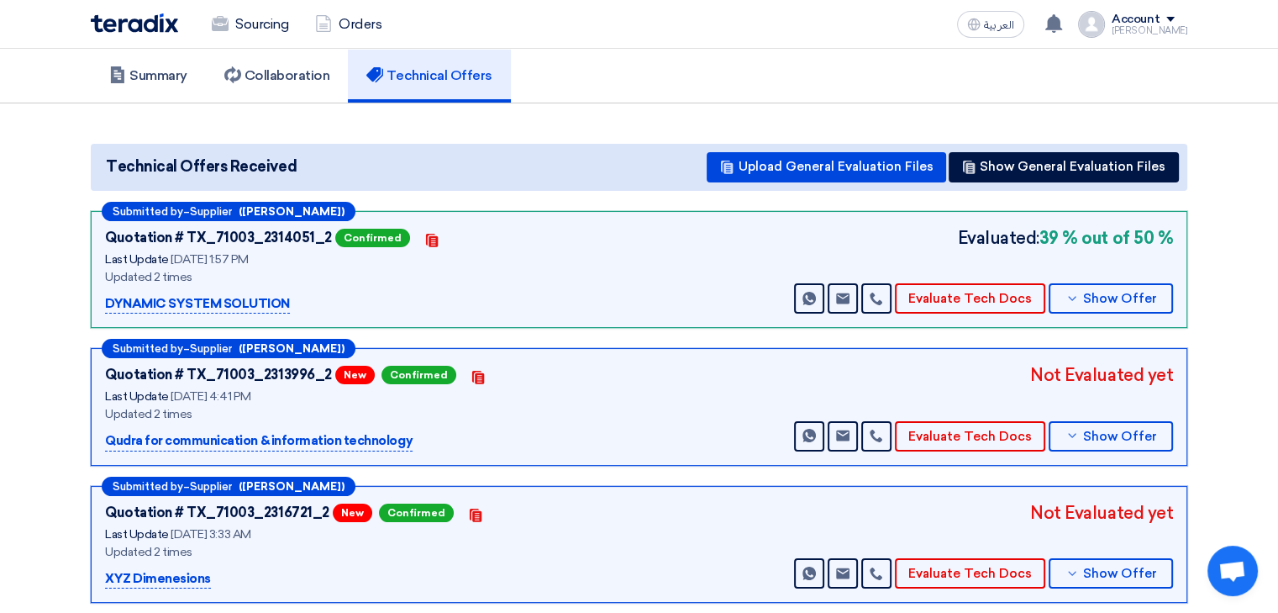
scroll to position [109, 0]
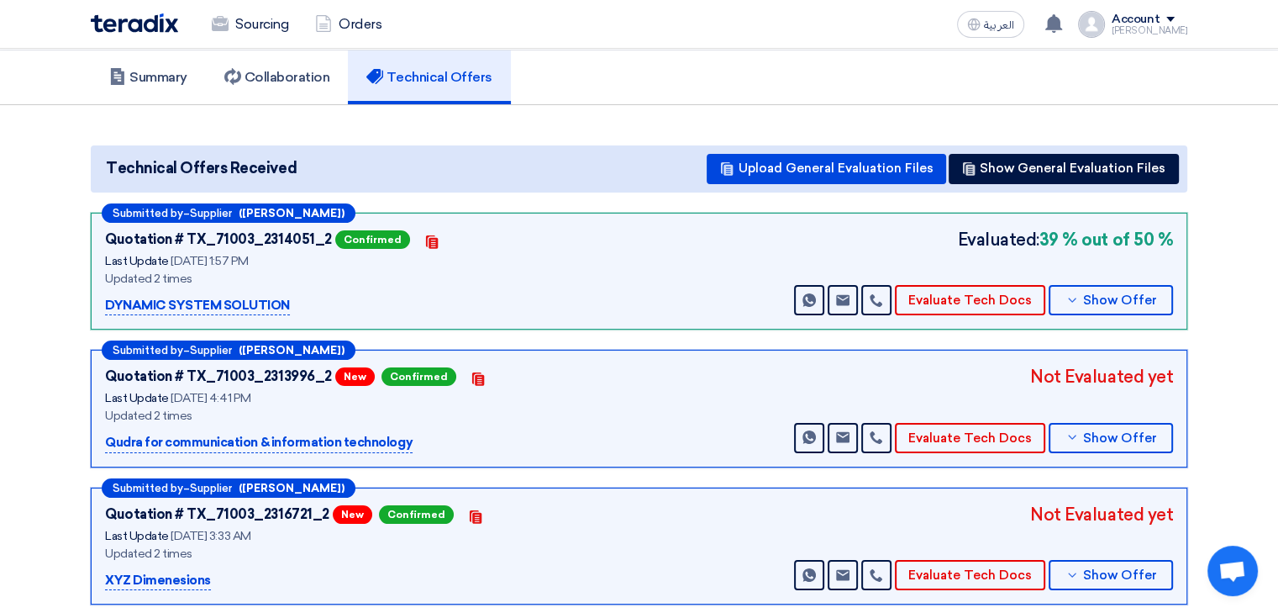
click at [1129, 227] on b "39 % out of 50 %" at bounding box center [1107, 239] width 134 height 25
click at [793, 161] on button "Upload General Evaluation Files" at bounding box center [827, 169] width 240 height 30
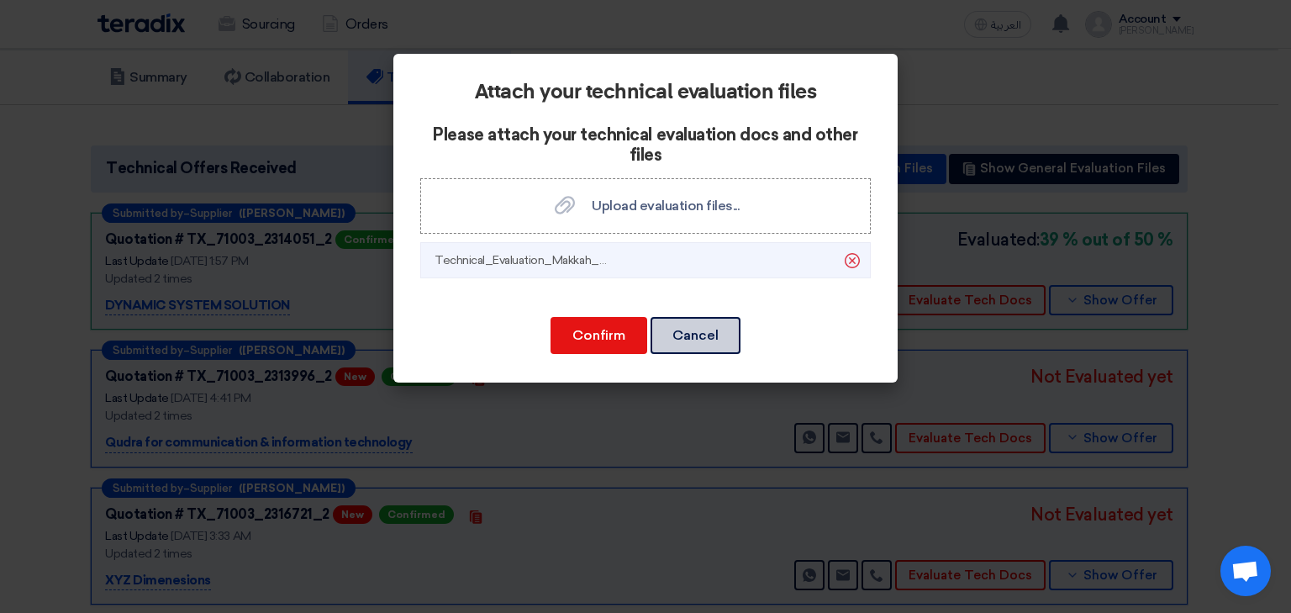
click at [698, 341] on button "Cancel" at bounding box center [696, 335] width 90 height 37
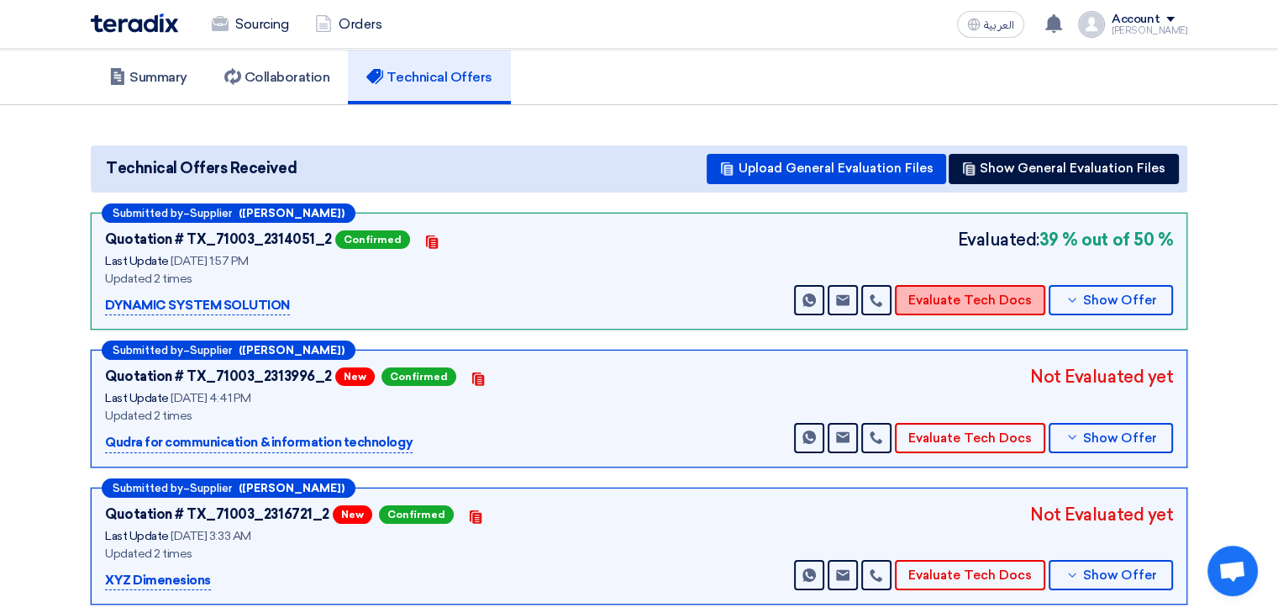
click at [953, 286] on button "Evaluate Tech Docs" at bounding box center [970, 300] width 150 height 30
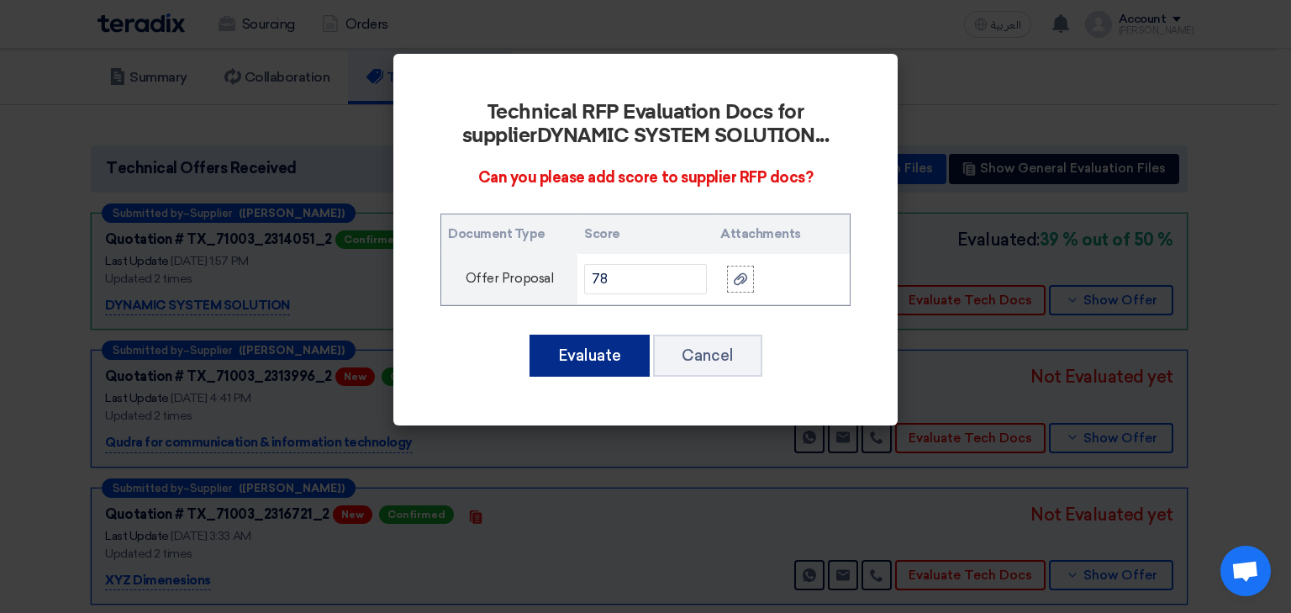
click at [606, 360] on button "Evaluate" at bounding box center [590, 356] width 120 height 42
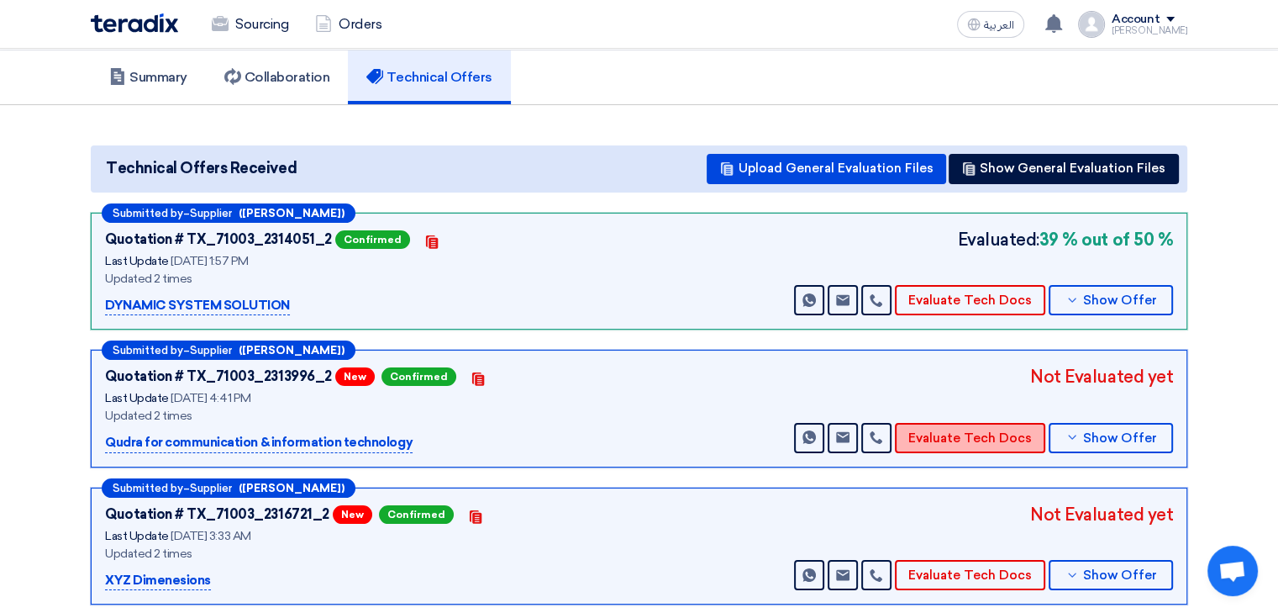
click at [962, 423] on button "Evaluate Tech Docs" at bounding box center [970, 438] width 150 height 30
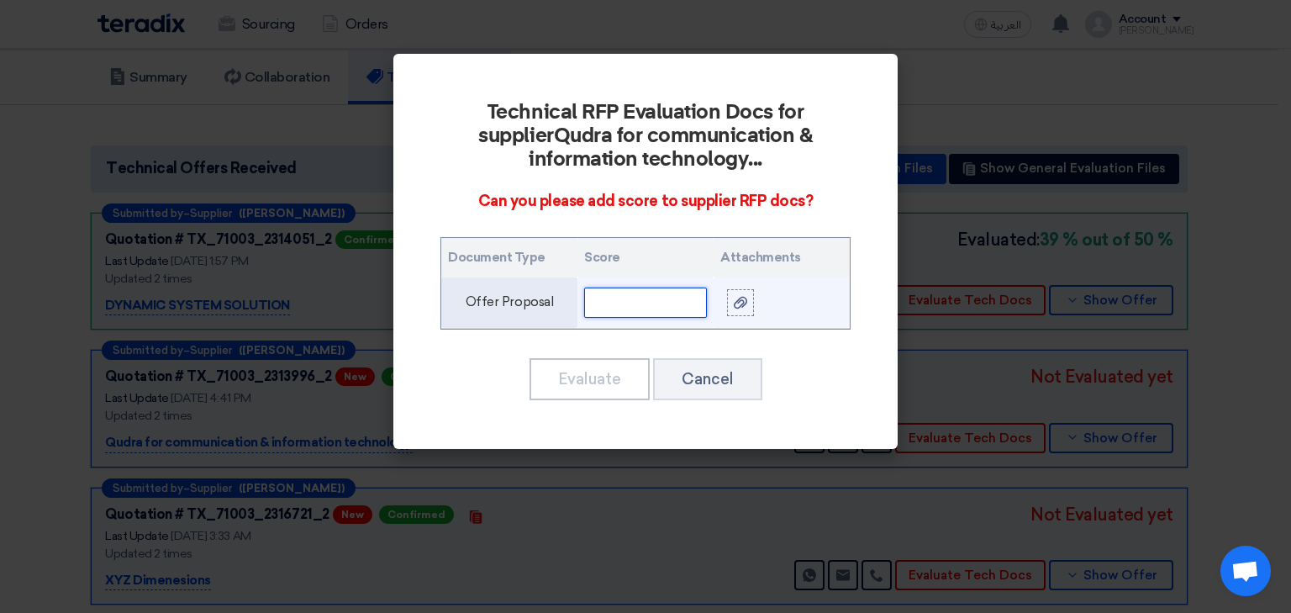
click at [664, 303] on input "text" at bounding box center [645, 302] width 123 height 30
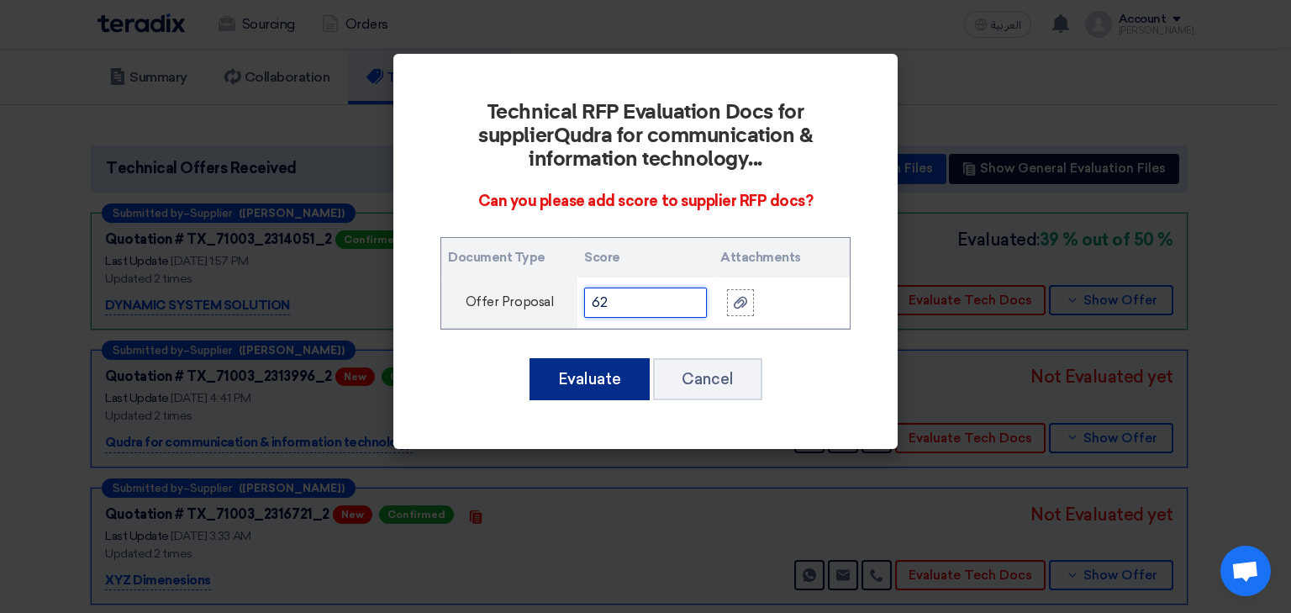
type input "62"
click at [598, 382] on button "Evaluate" at bounding box center [590, 379] width 120 height 42
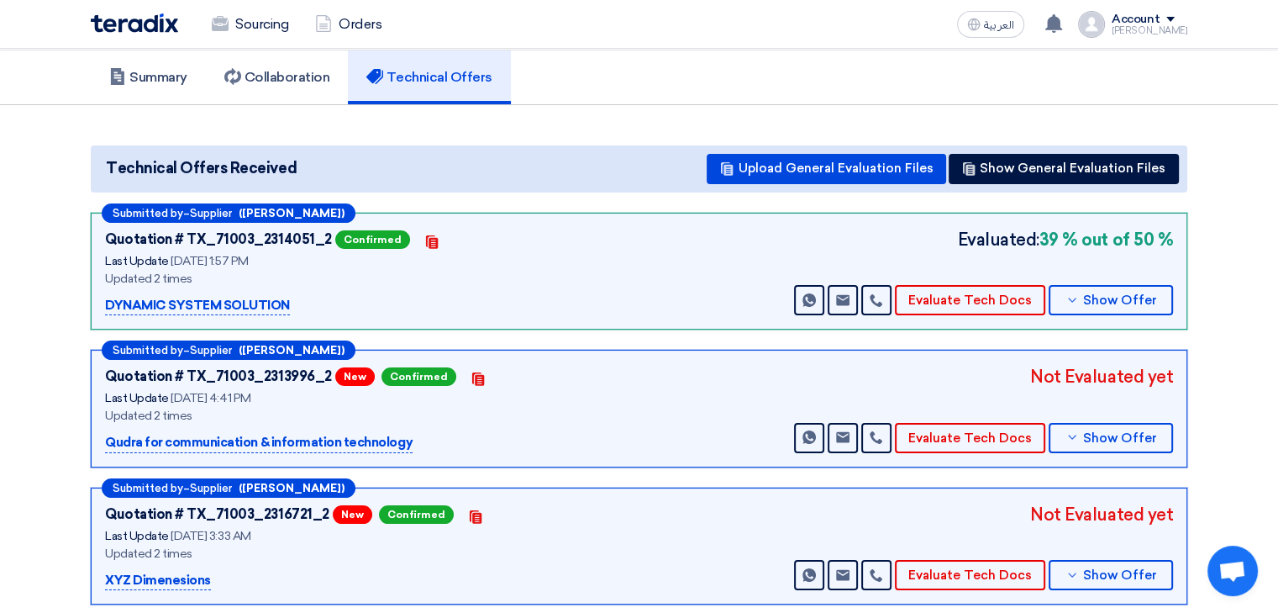
scroll to position [277, 0]
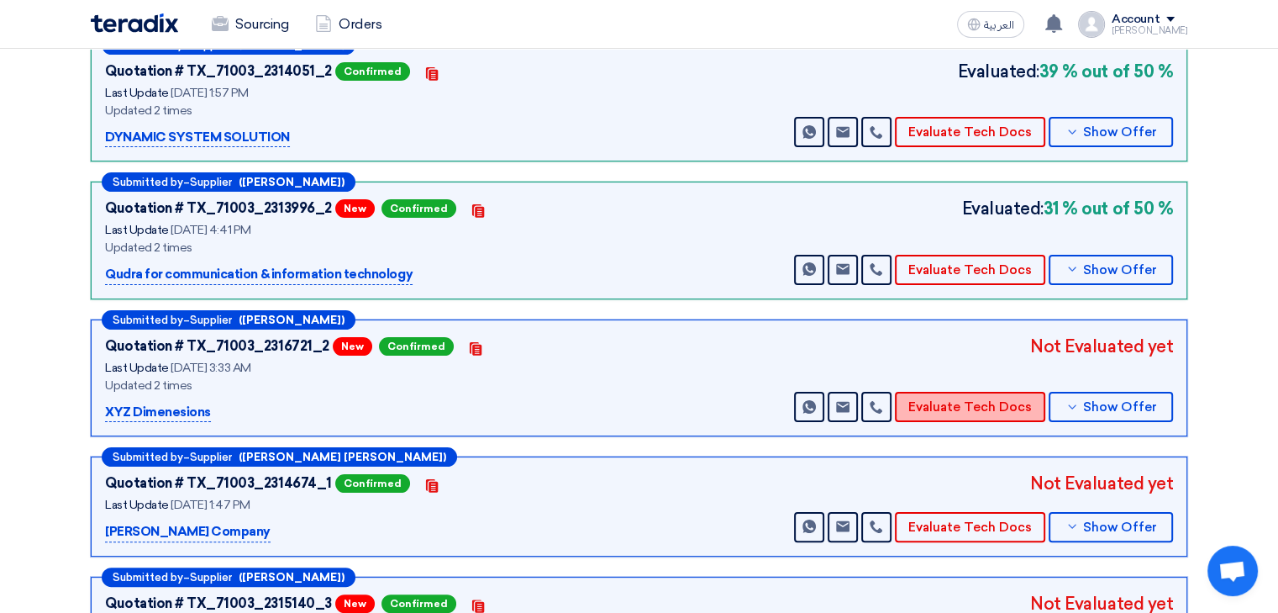
click at [952, 392] on button "Evaluate Tech Docs" at bounding box center [970, 407] width 150 height 30
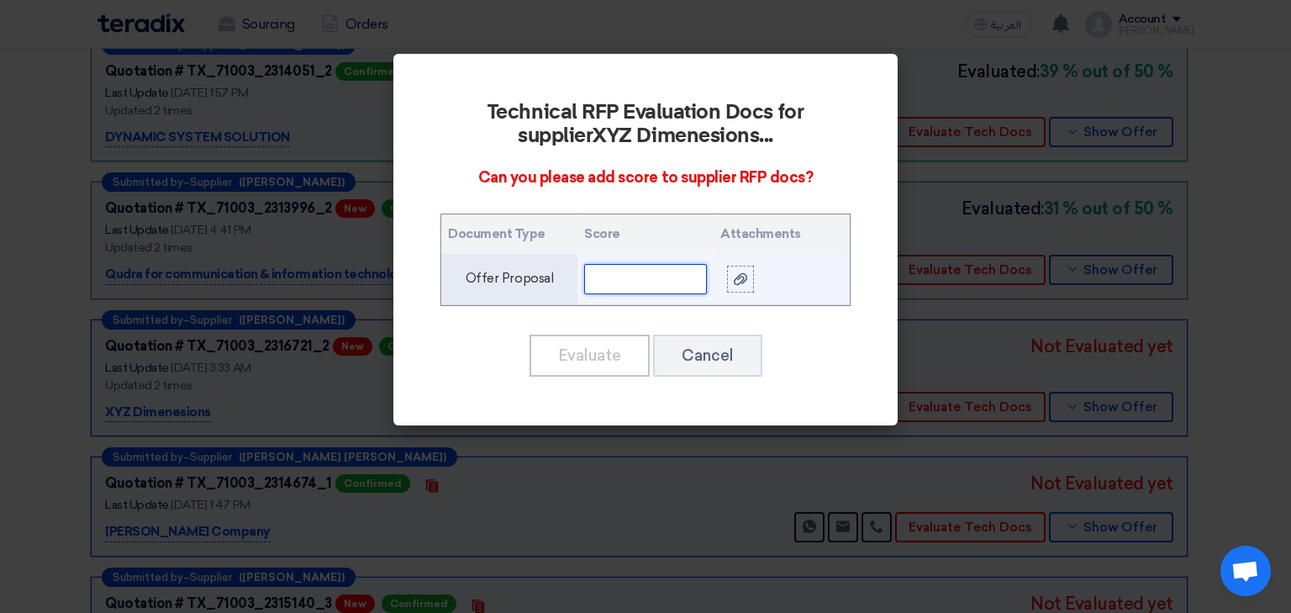
click at [655, 272] on input "text" at bounding box center [645, 279] width 123 height 30
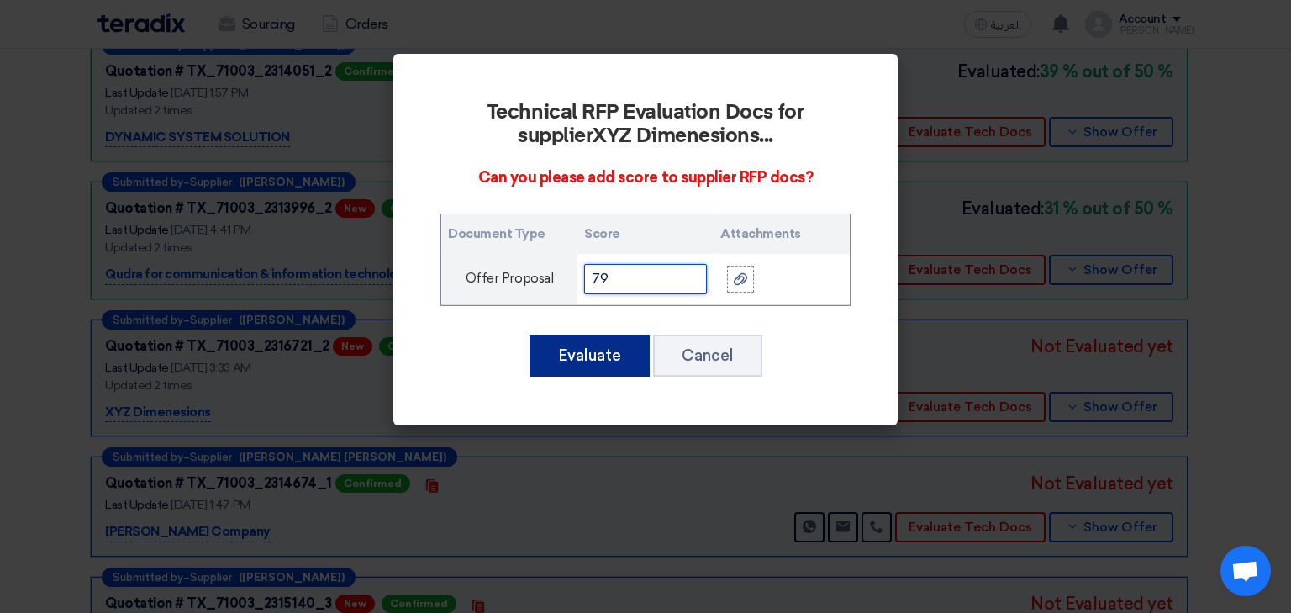
type input "79"
click at [568, 357] on button "Evaluate" at bounding box center [590, 356] width 120 height 42
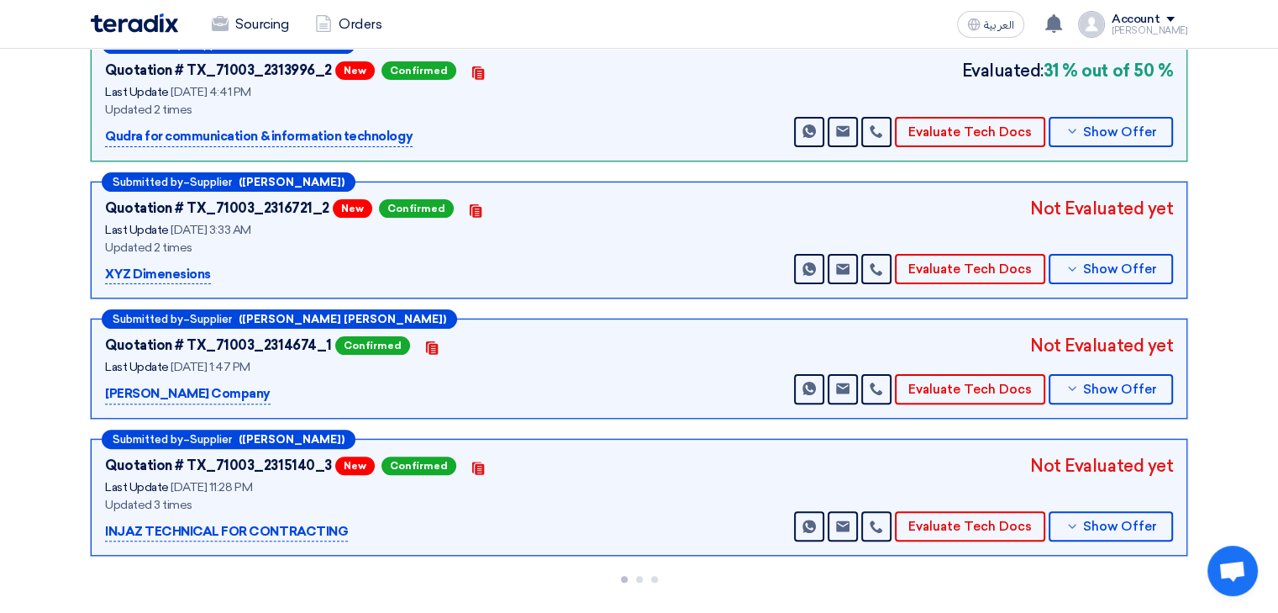
scroll to position [445, 0]
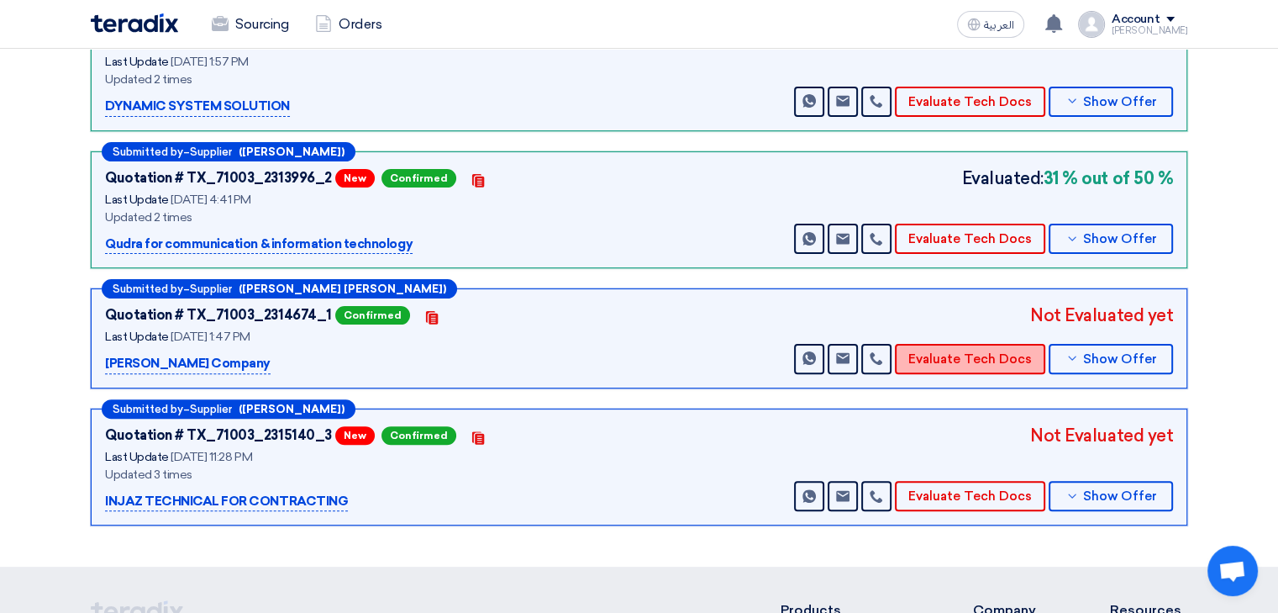
click at [943, 344] on button "Evaluate Tech Docs" at bounding box center [970, 359] width 150 height 30
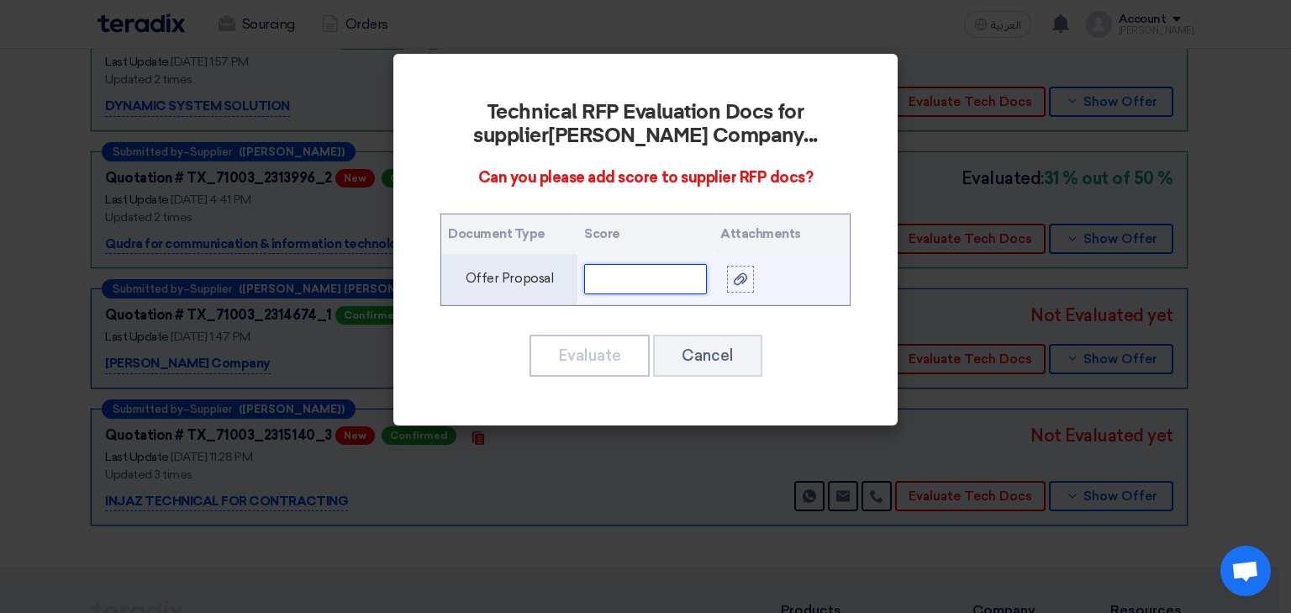
click at [587, 277] on input "text" at bounding box center [645, 279] width 123 height 30
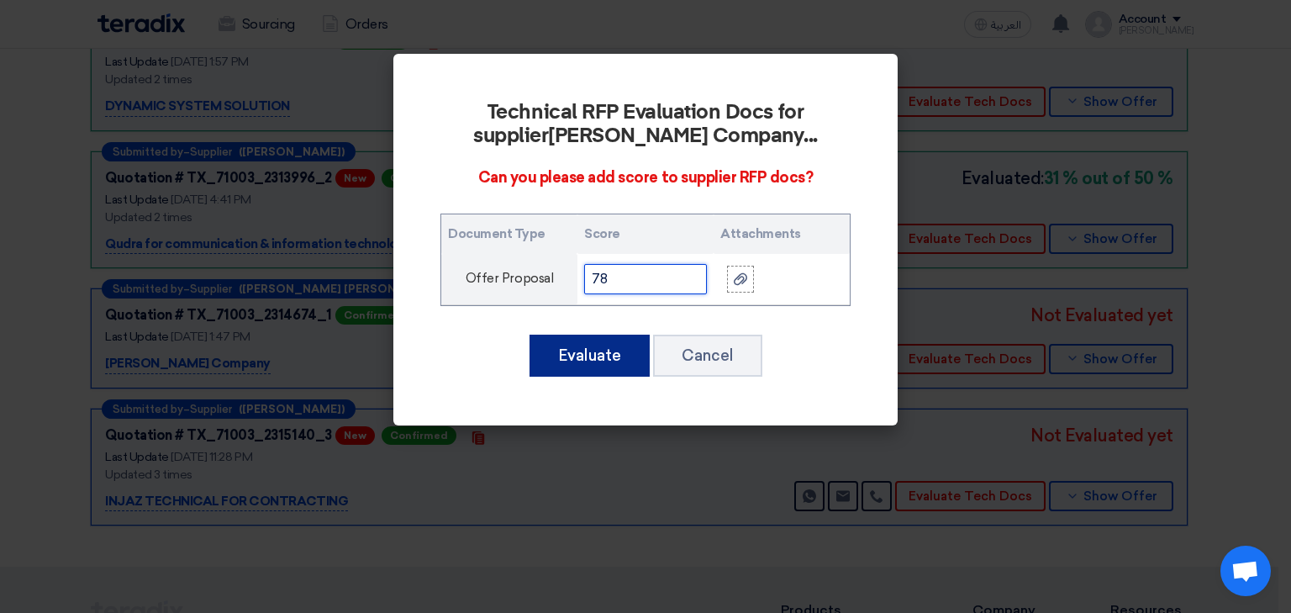
type input "78"
click at [601, 351] on button "Evaluate" at bounding box center [590, 356] width 120 height 42
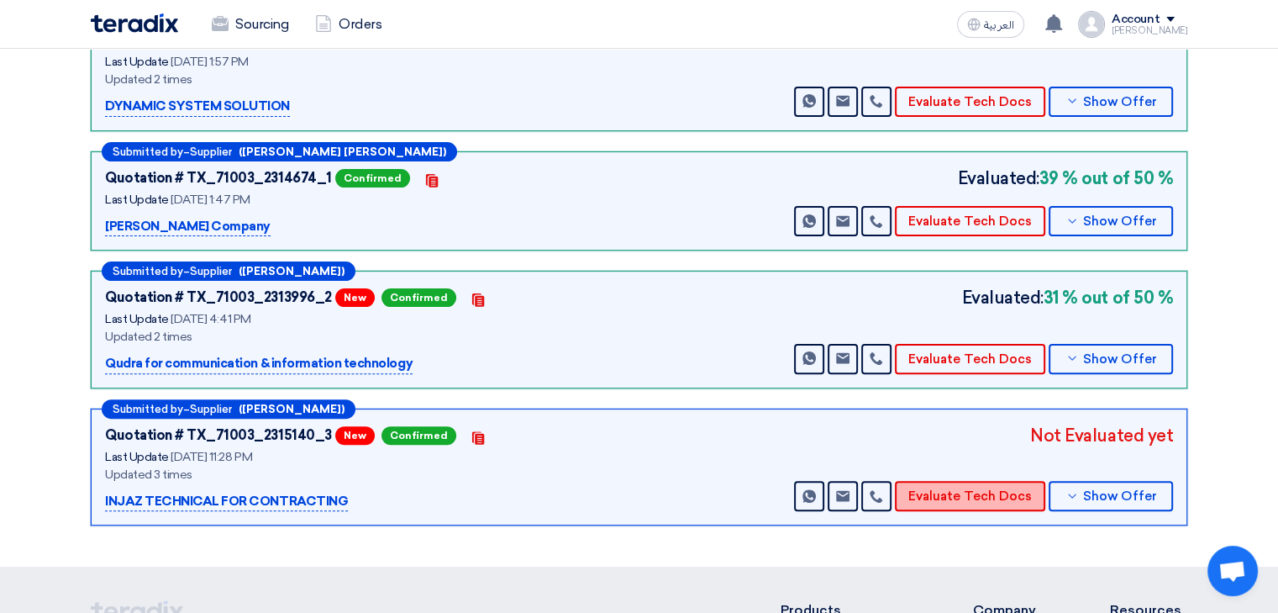
click at [952, 481] on button "Evaluate Tech Docs" at bounding box center [970, 496] width 150 height 30
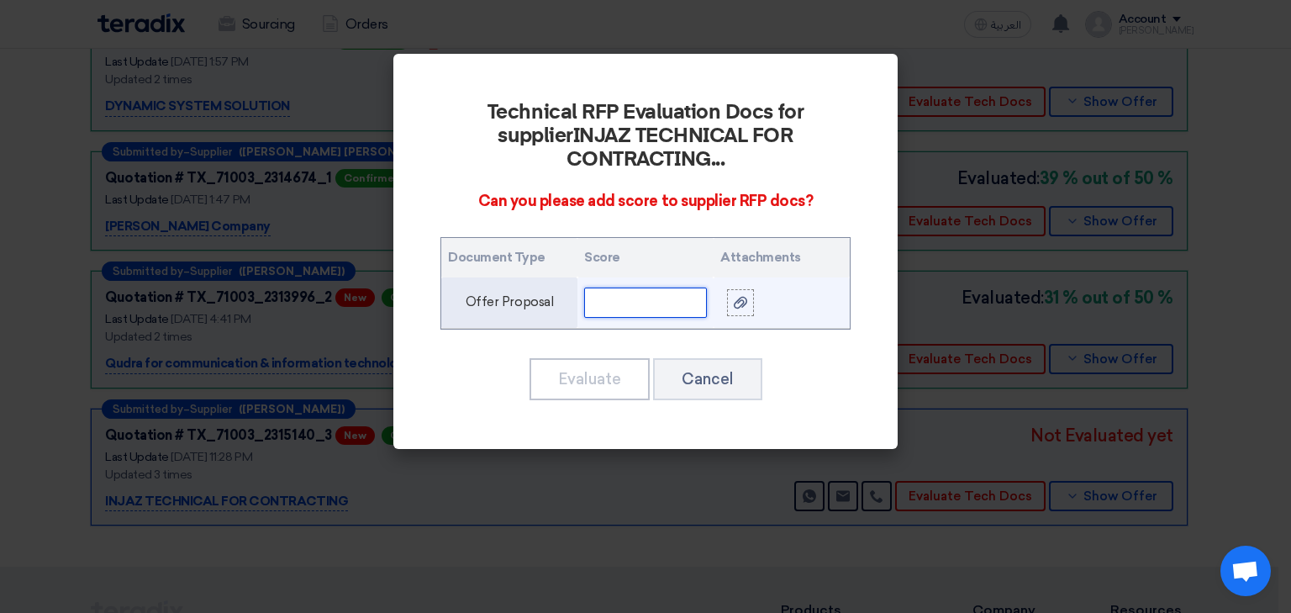
click at [665, 287] on input "text" at bounding box center [645, 302] width 123 height 30
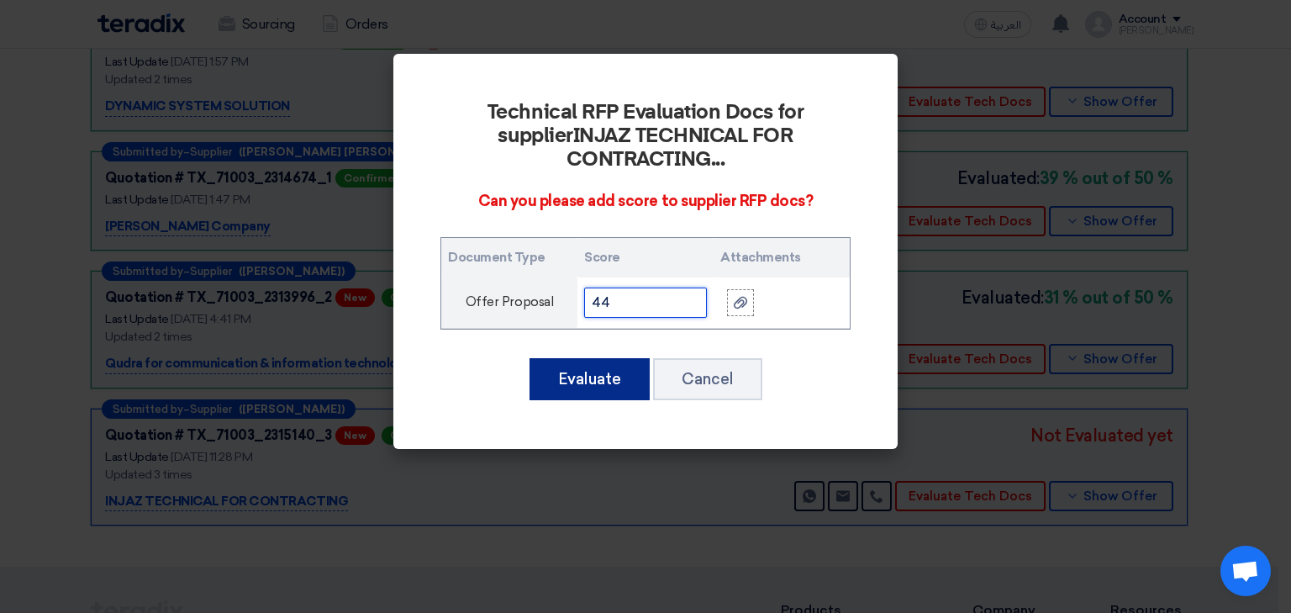
type input "44"
click at [598, 358] on button "Evaluate" at bounding box center [590, 379] width 120 height 42
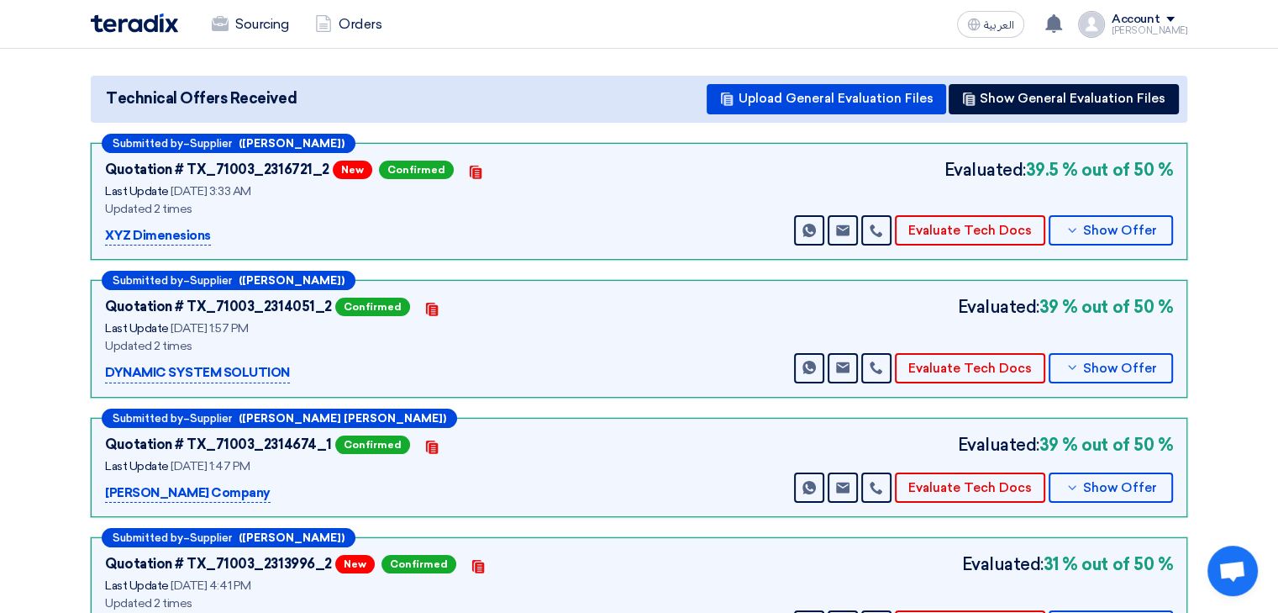
scroll to position [84, 0]
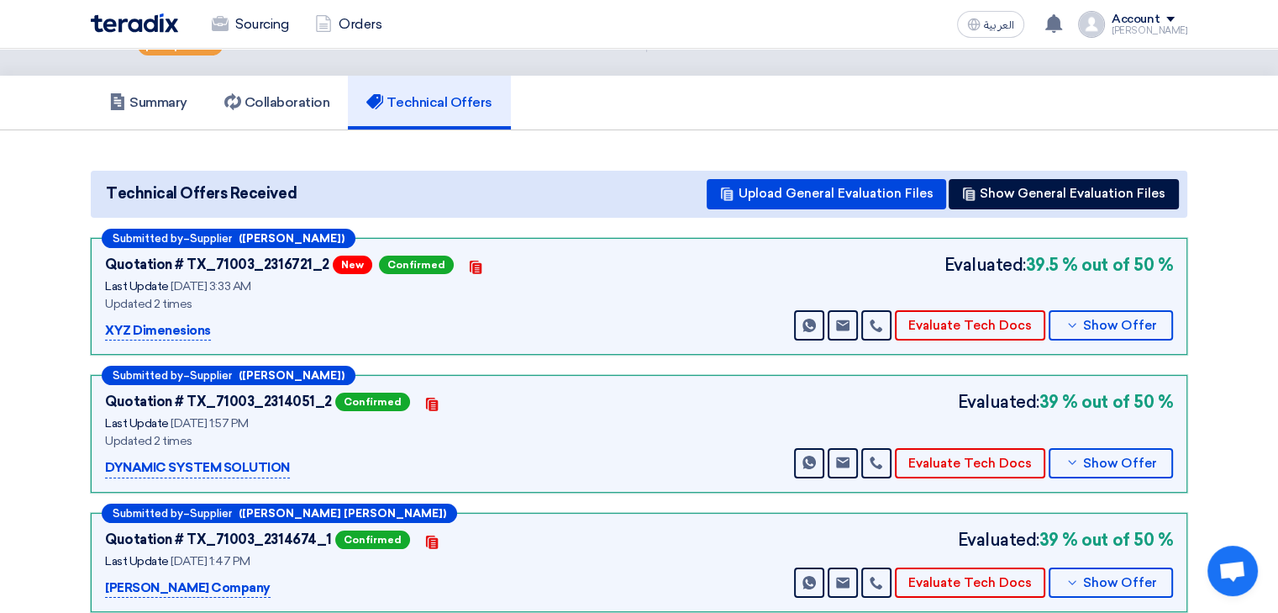
click at [950, 319] on div "Submitted by – Supplier ([PERSON_NAME]) Quotation # TX_71003_2316721_2 New Conf…" at bounding box center [639, 297] width 1097 height 118
click at [946, 310] on button "Evaluate Tech Docs" at bounding box center [970, 325] width 150 height 30
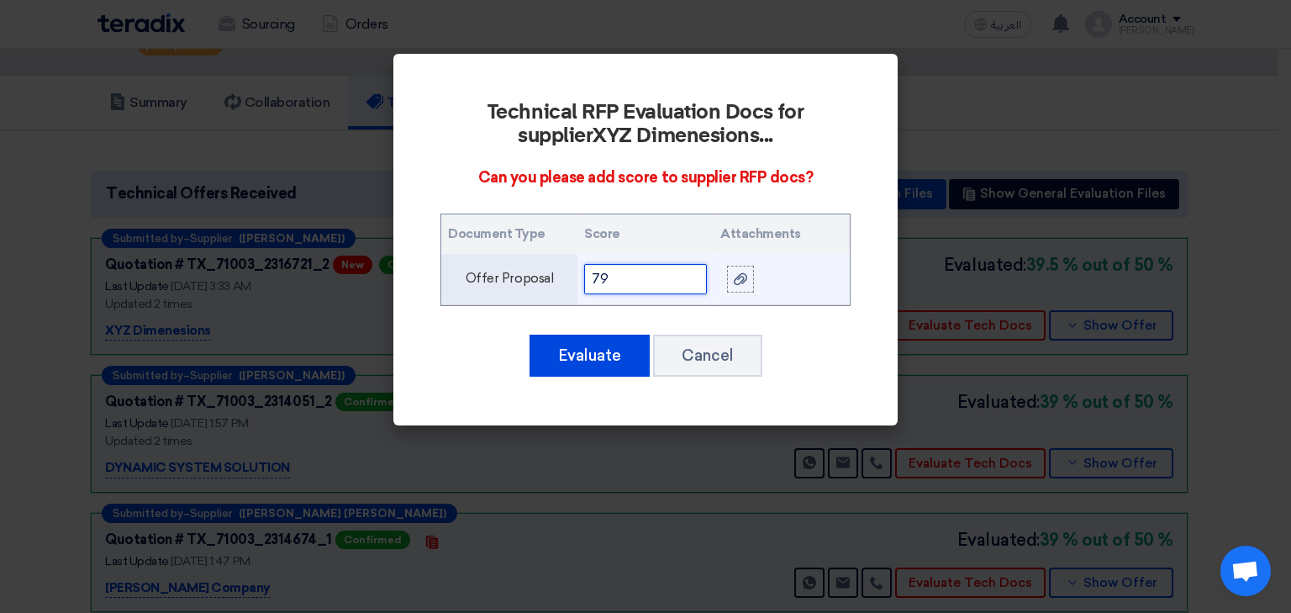
click at [662, 277] on input "79" at bounding box center [645, 279] width 123 height 30
click at [663, 277] on input "79" at bounding box center [645, 279] width 123 height 30
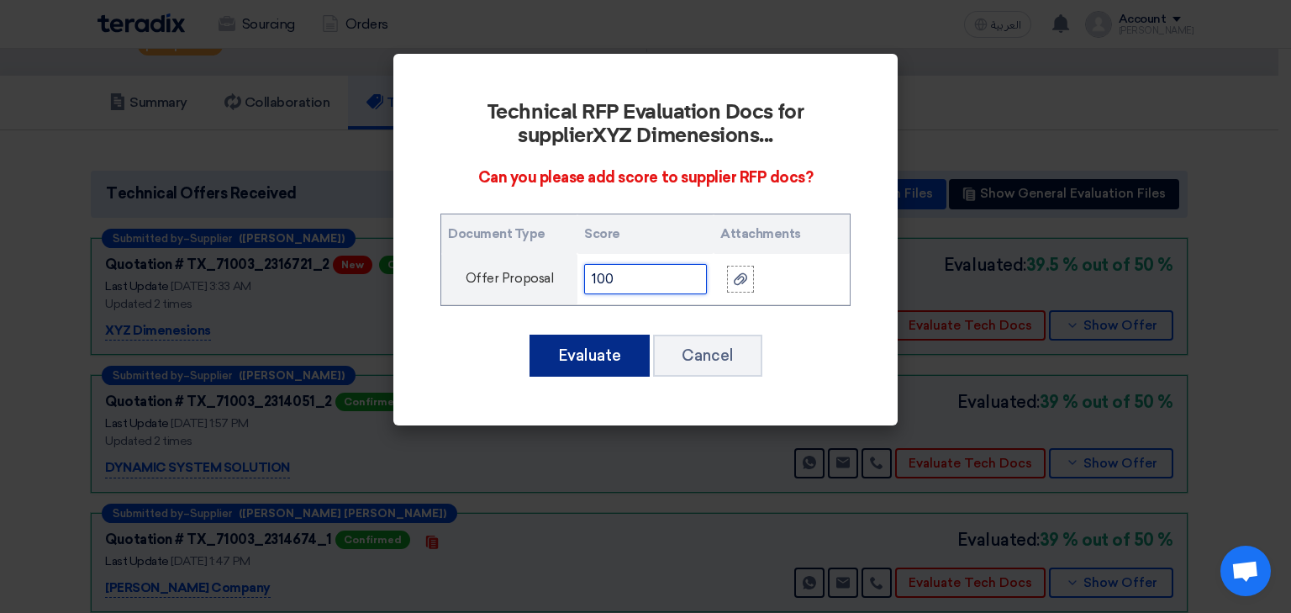
type input "100"
click at [599, 354] on button "Evaluate" at bounding box center [590, 356] width 120 height 42
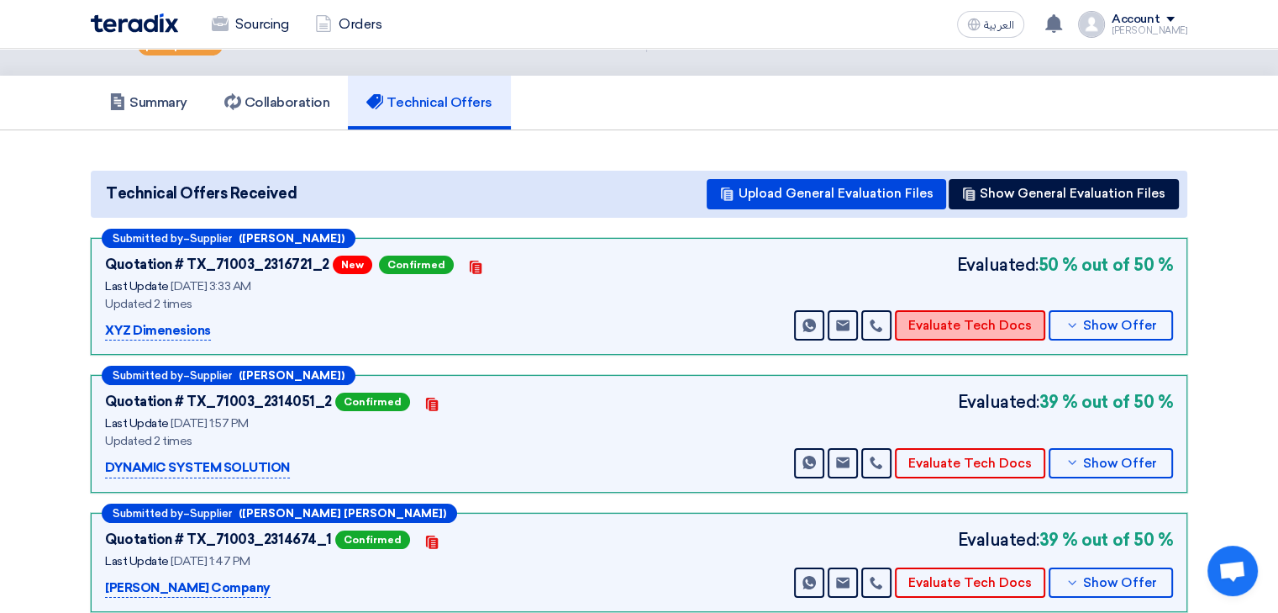
click at [952, 310] on button "Evaluate Tech Docs" at bounding box center [970, 325] width 150 height 30
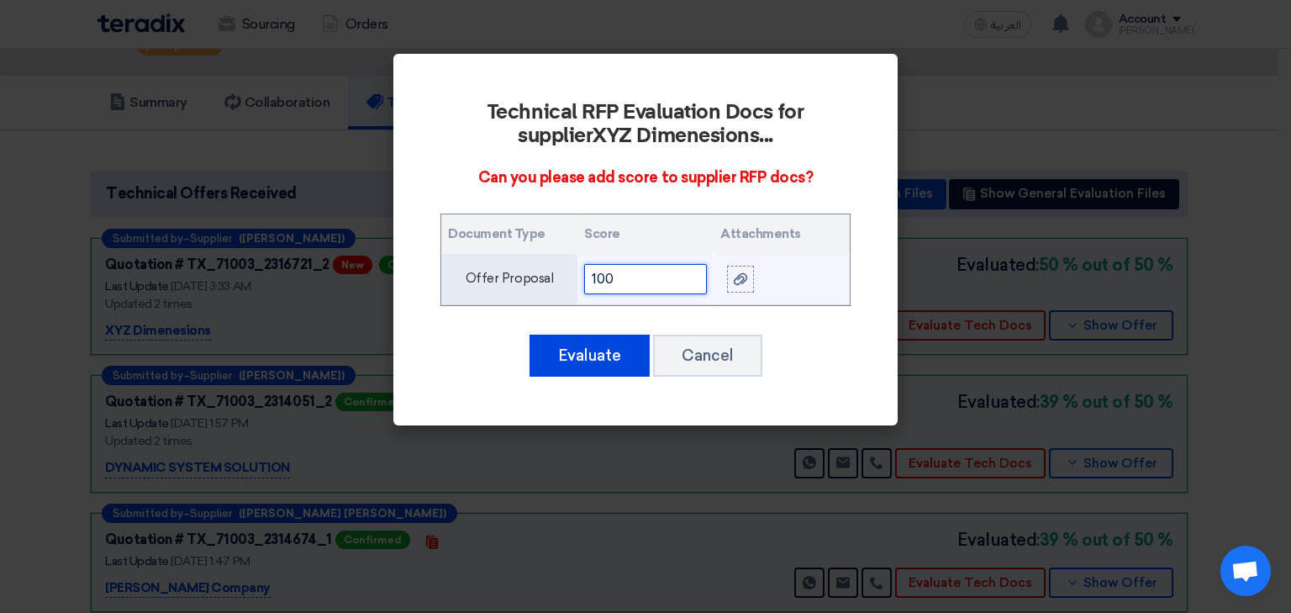
click at [663, 287] on input "100" at bounding box center [645, 279] width 123 height 30
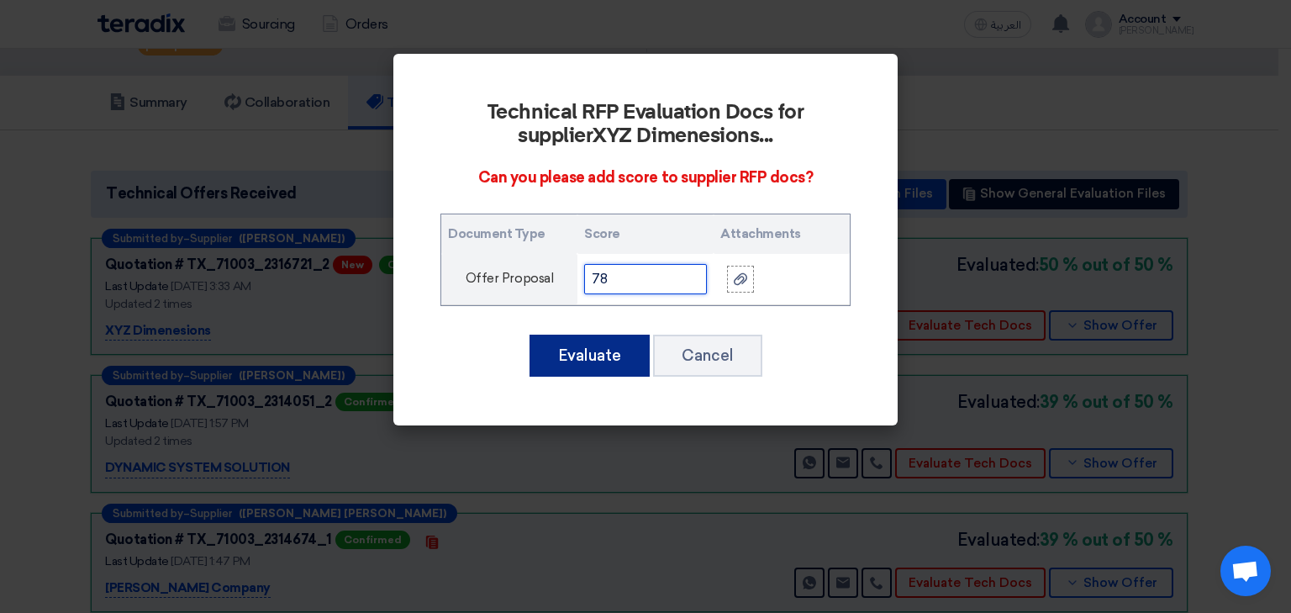
type input "78"
click at [625, 353] on button "Evaluate" at bounding box center [590, 356] width 120 height 42
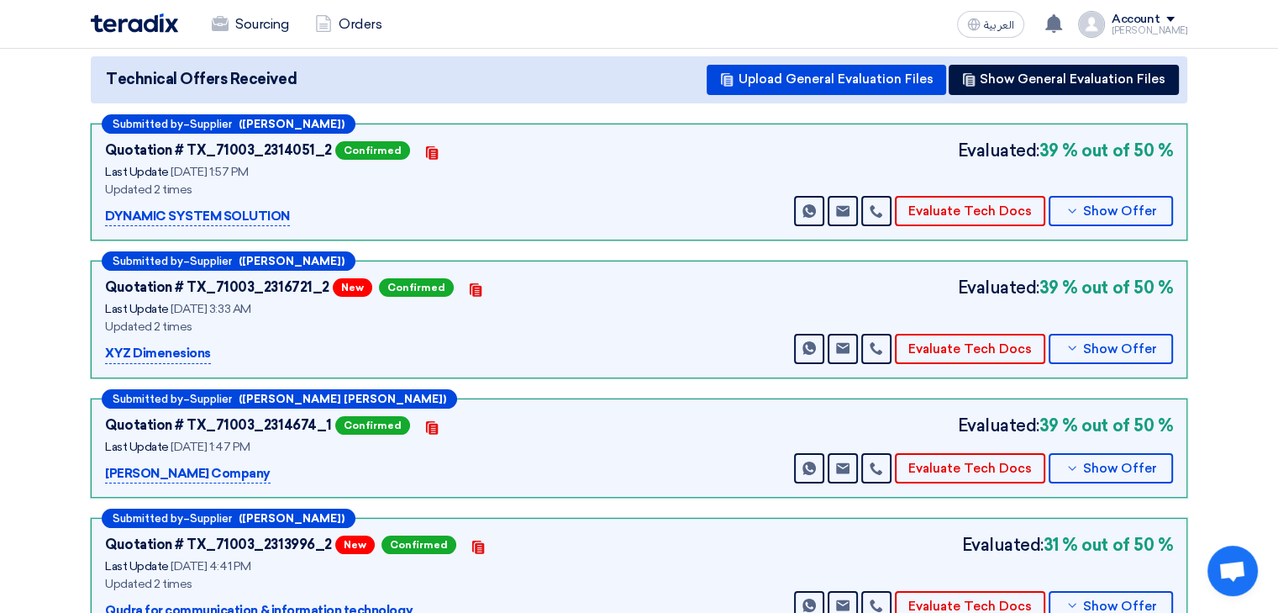
scroll to position [0, 0]
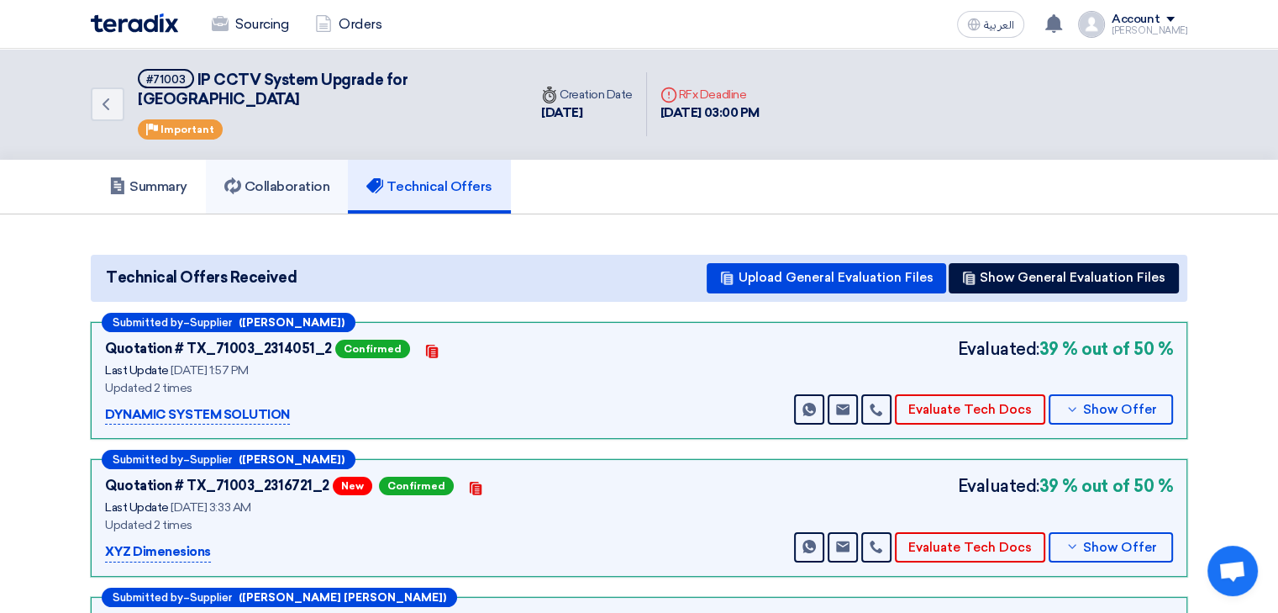
click at [266, 178] on h5 "Collaboration" at bounding box center [277, 186] width 106 height 17
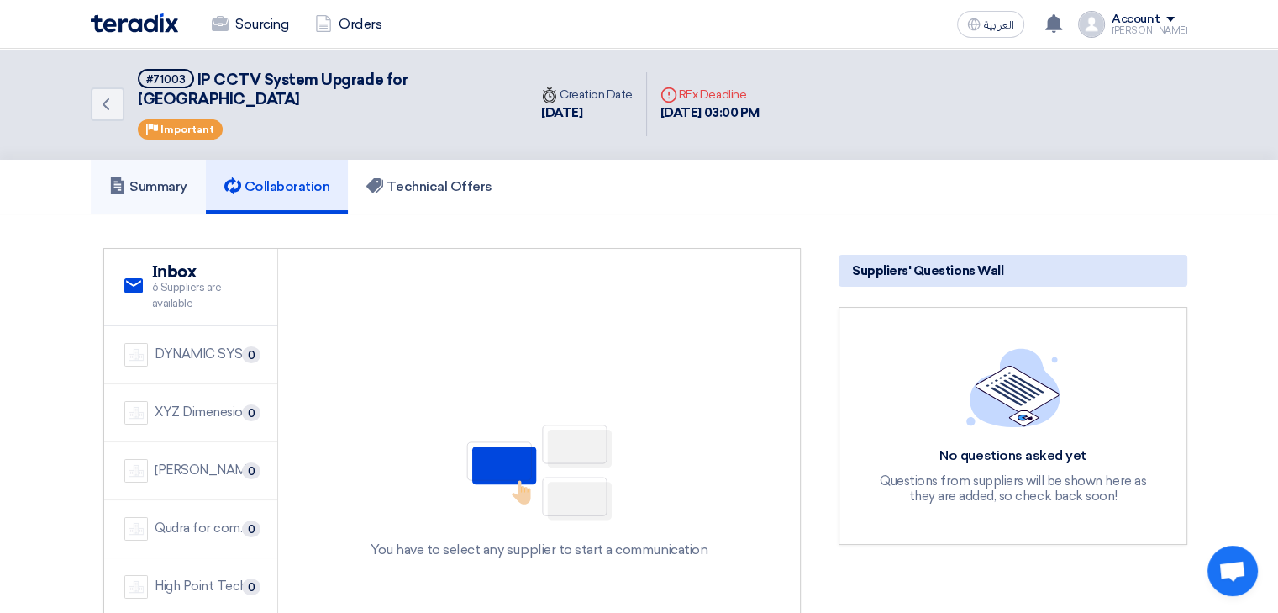
click at [166, 178] on h5 "Summary" at bounding box center [148, 186] width 78 height 17
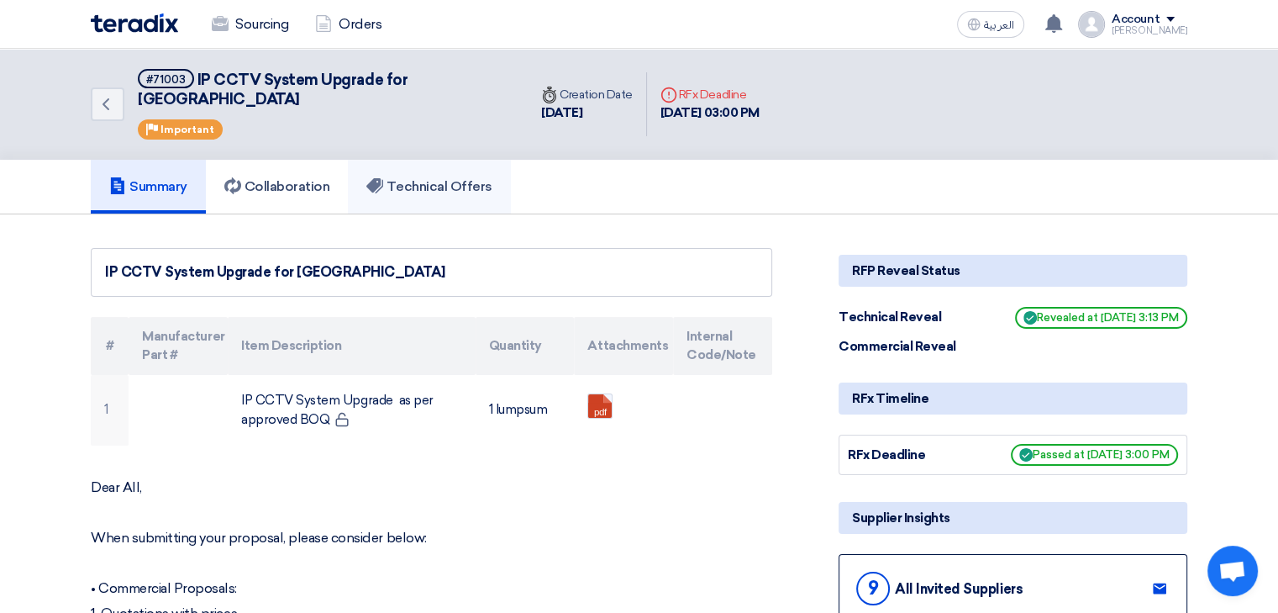
click at [444, 176] on link "Technical Offers" at bounding box center [429, 187] width 162 height 54
